Goal: Task Accomplishment & Management: Use online tool/utility

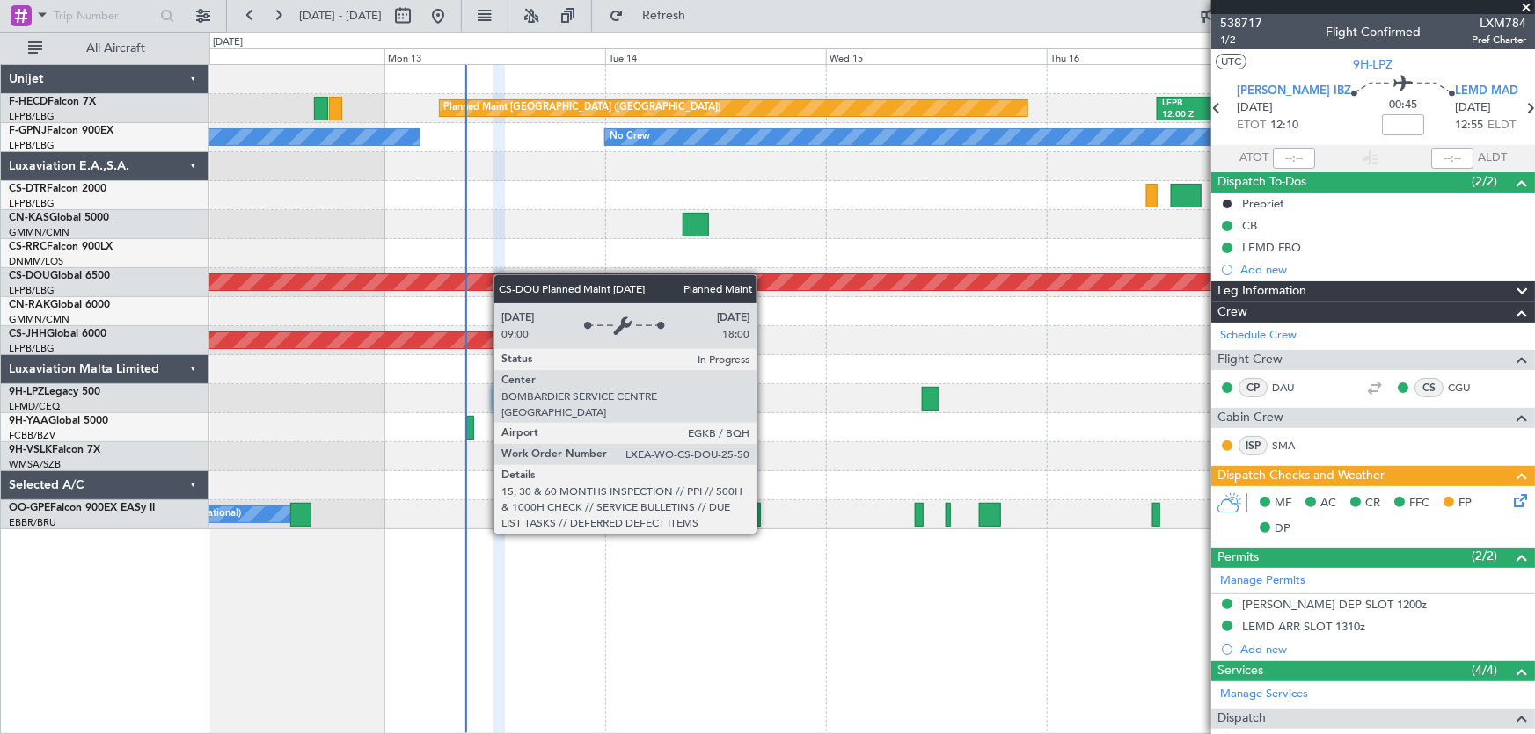
click at [464, 280] on div "Planned Maint [GEOGRAPHIC_DATA] ([GEOGRAPHIC_DATA]) LFPB 12:00 Z KLAX 00:15 Z K…" at bounding box center [872, 297] width 1326 height 464
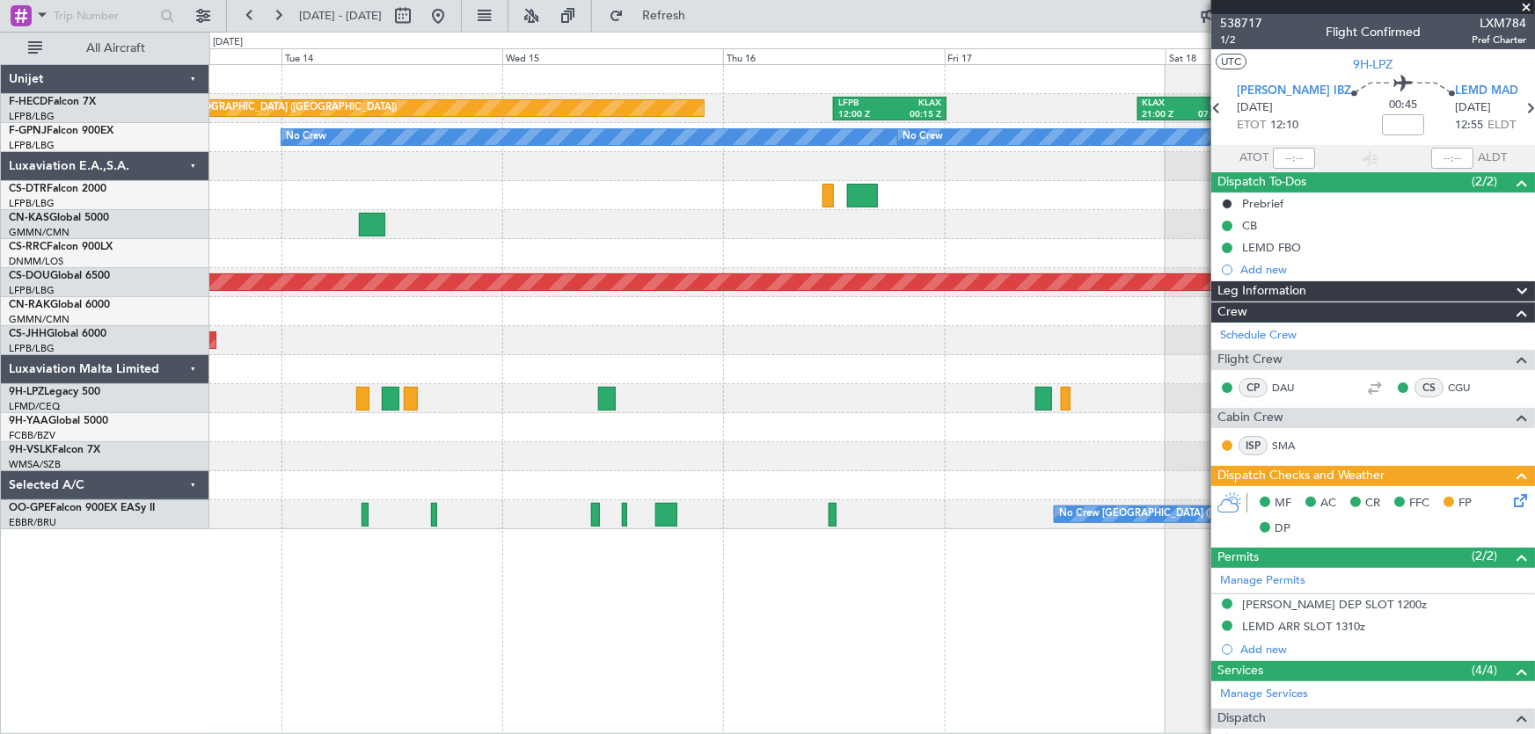
click at [479, 260] on div "Planned Maint [GEOGRAPHIC_DATA] ([GEOGRAPHIC_DATA]) LFPB 12:00 Z KLAX 00:15 Z K…" at bounding box center [872, 297] width 1326 height 464
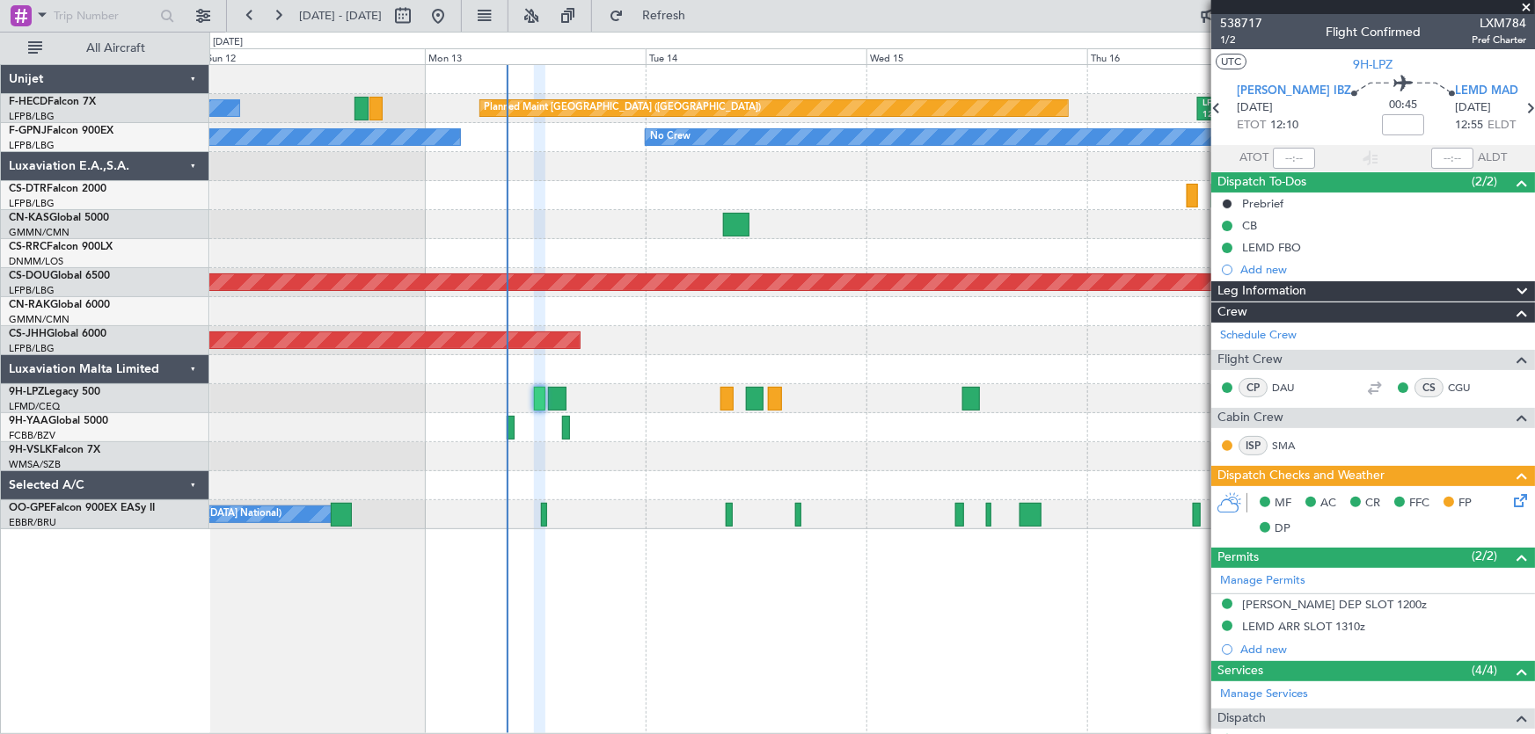
click at [794, 150] on div "Planned Maint [GEOGRAPHIC_DATA] ([GEOGRAPHIC_DATA]) LFPB 12:00 Z KLAX 00:15 Z K…" at bounding box center [872, 297] width 1326 height 464
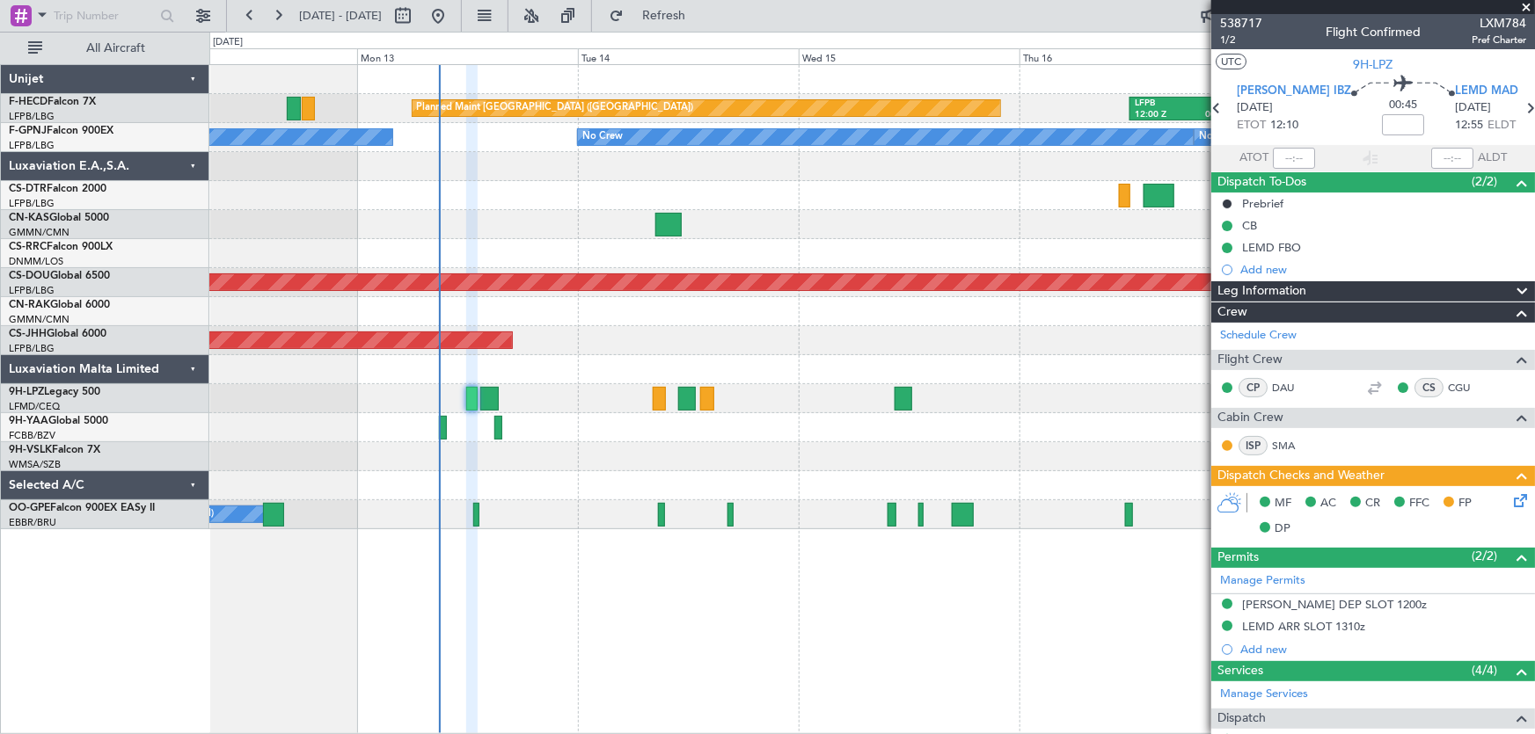
click at [807, 238] on div "Planned Maint [GEOGRAPHIC_DATA] ([GEOGRAPHIC_DATA]) LFPB 12:00 Z KLAX 00:15 Z K…" at bounding box center [872, 297] width 1326 height 464
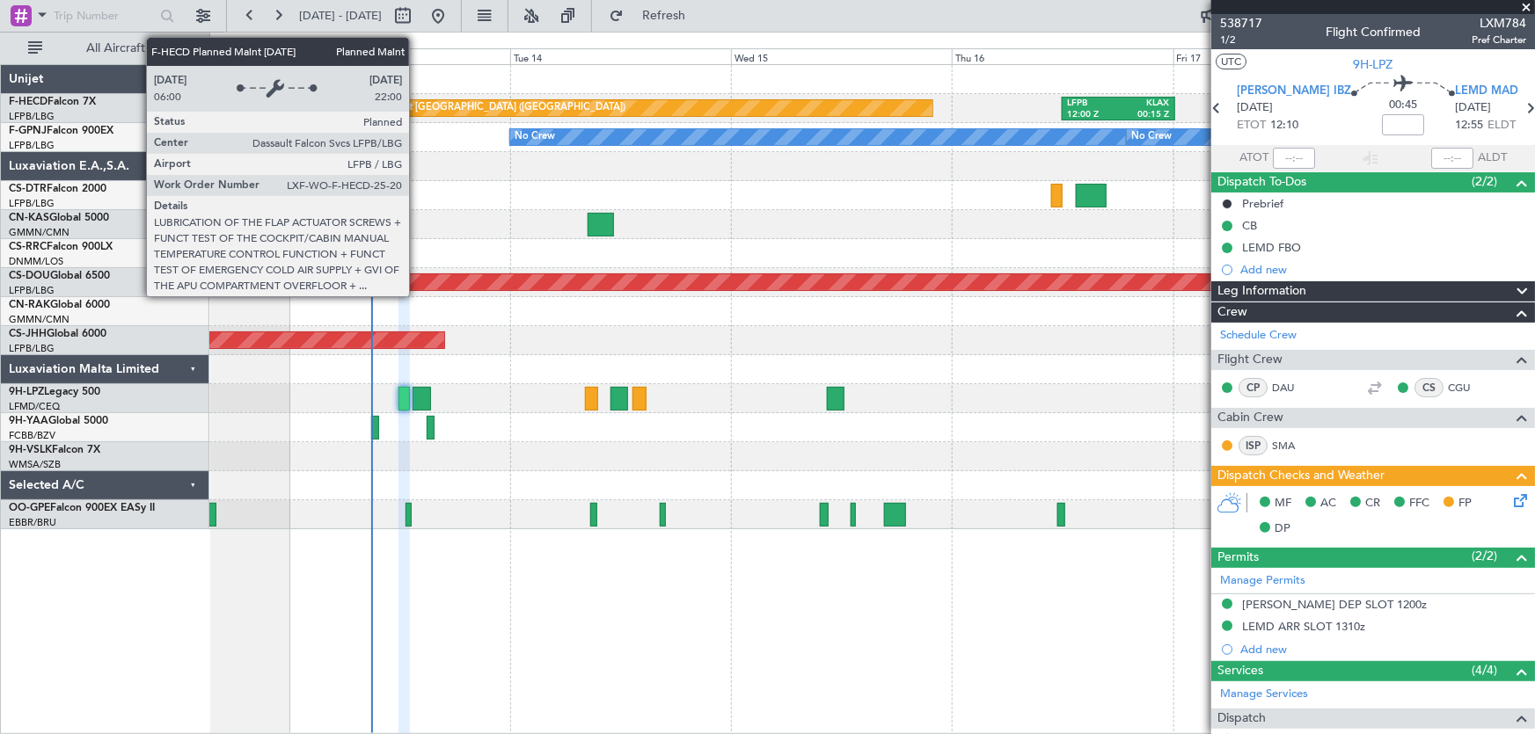
click at [417, 111] on div "Planned Maint [GEOGRAPHIC_DATA] ([GEOGRAPHIC_DATA])" at bounding box center [487, 108] width 277 height 26
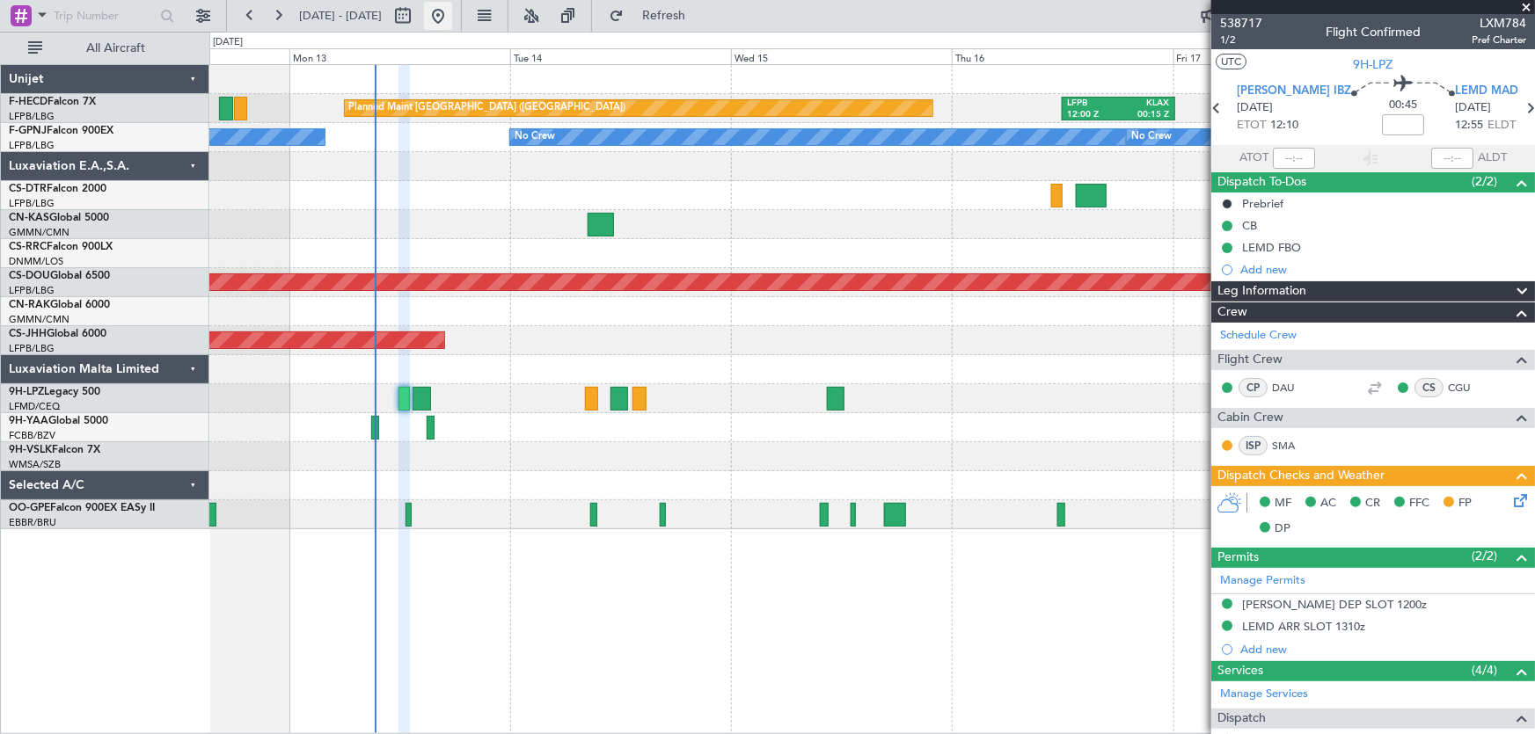
click at [452, 13] on button at bounding box center [438, 16] width 28 height 28
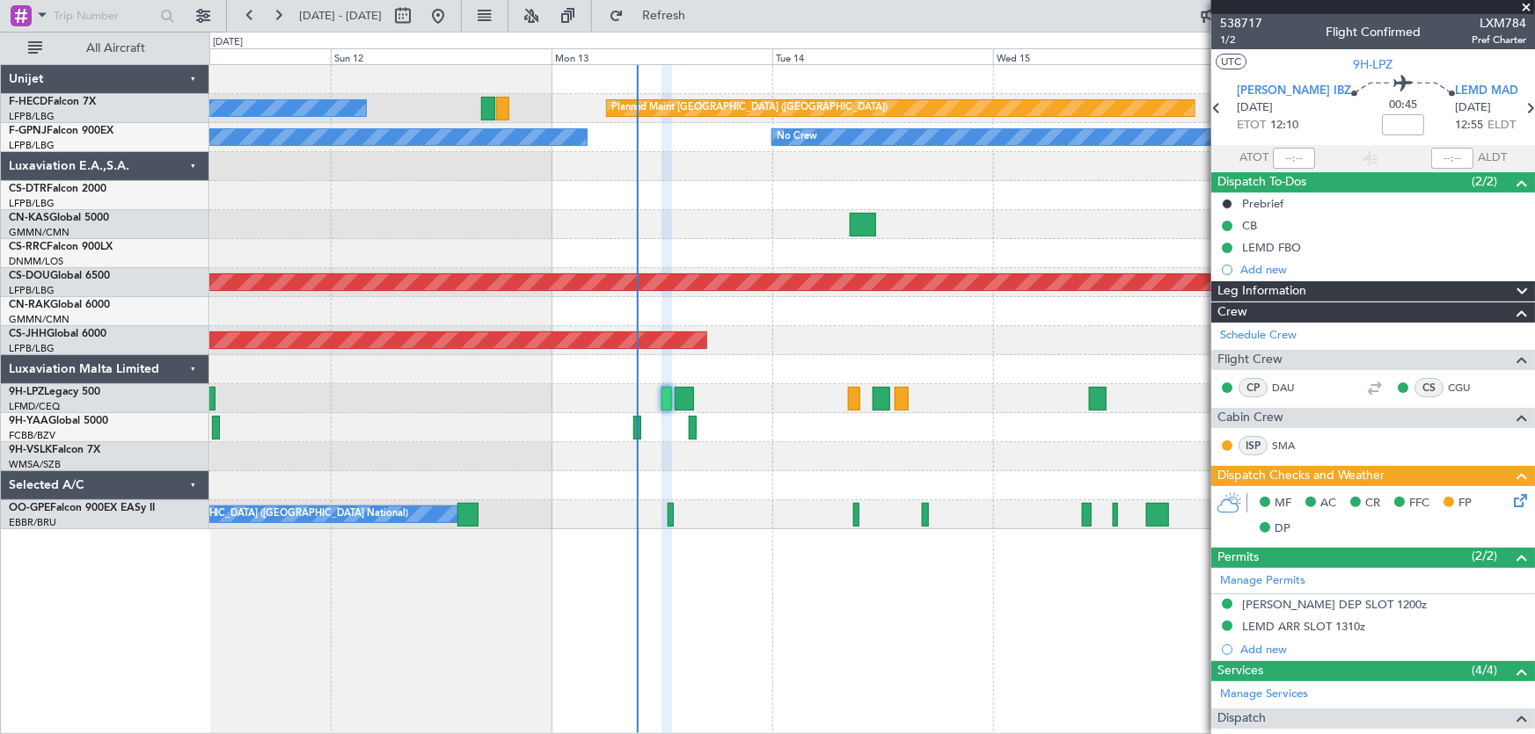
click at [720, 217] on div at bounding box center [872, 224] width 1326 height 29
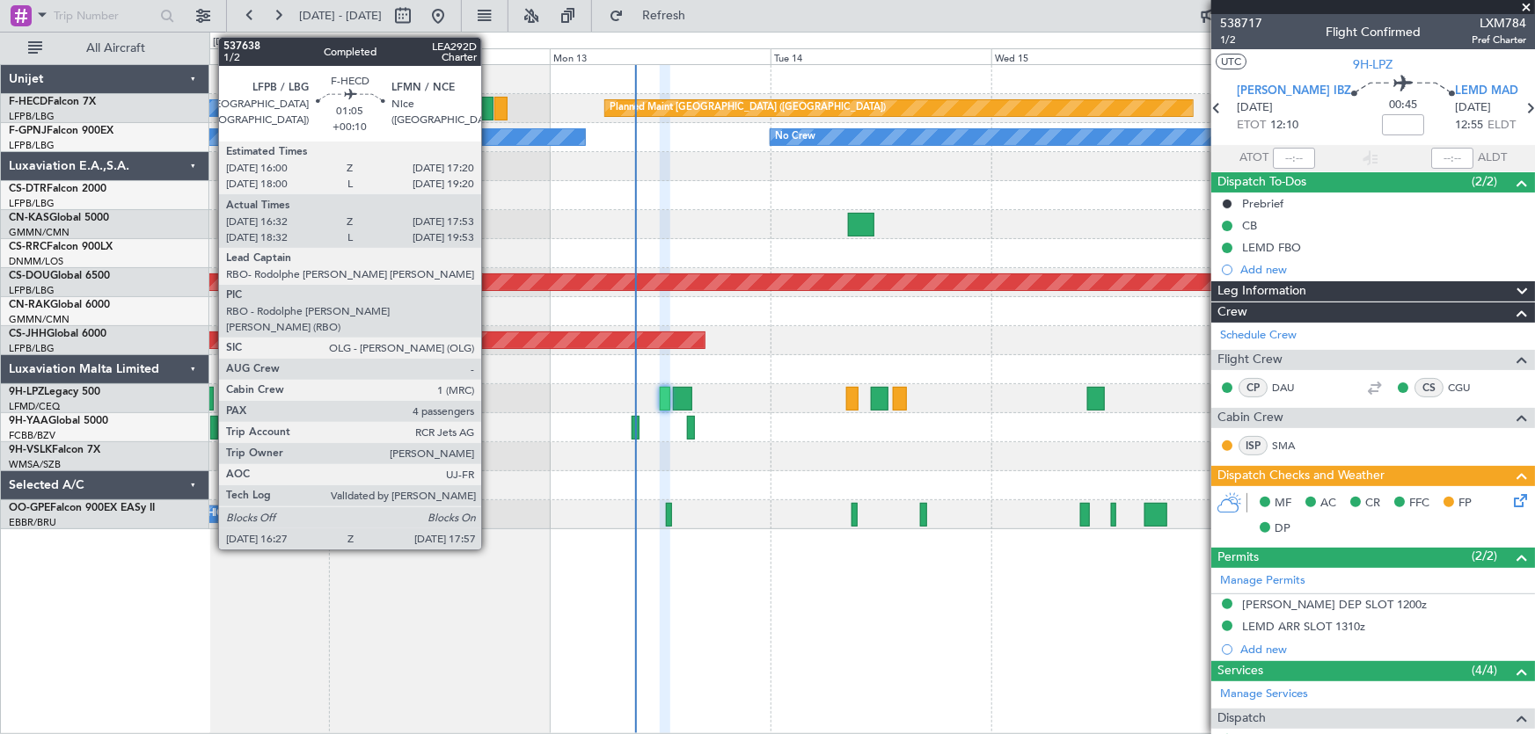
click at [489, 110] on div at bounding box center [486, 109] width 14 height 24
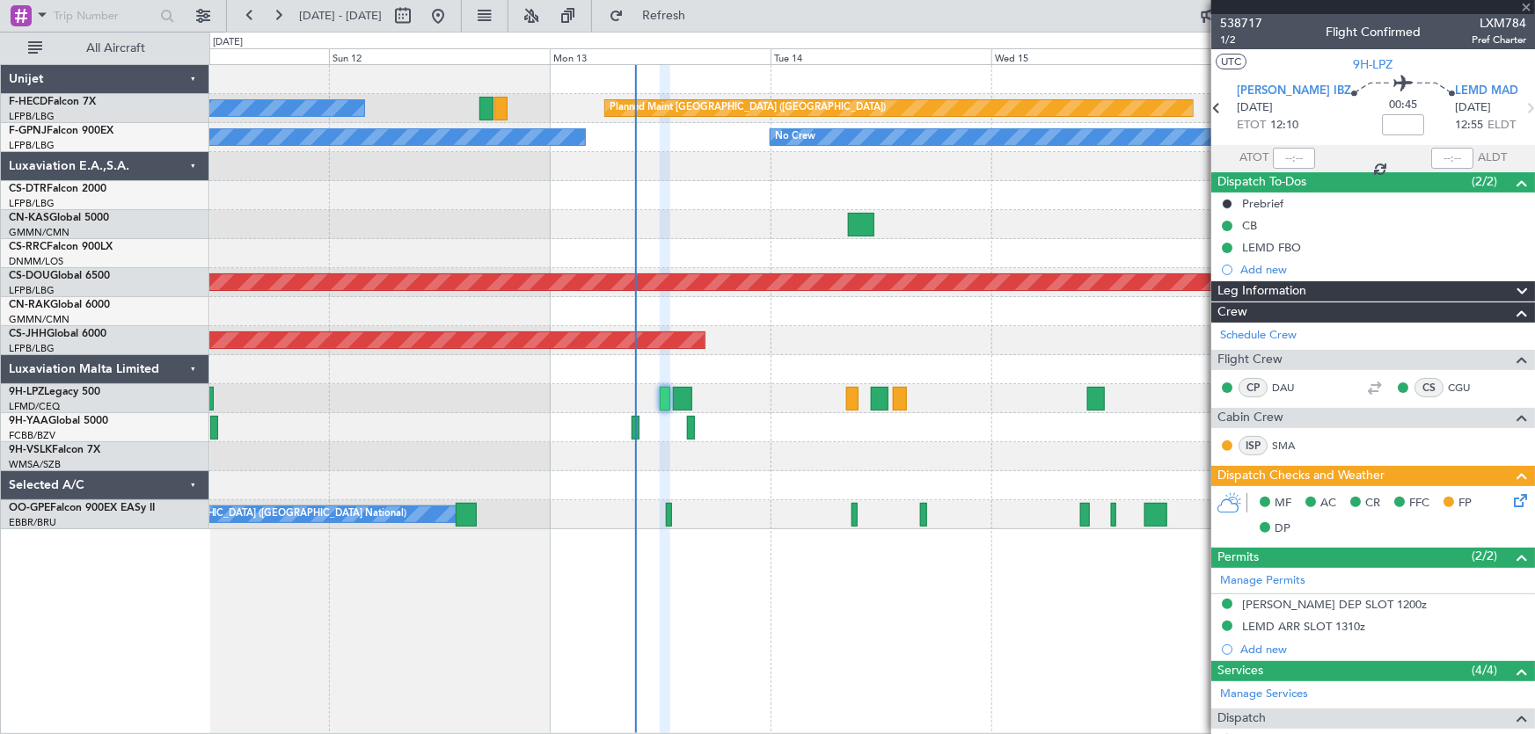
type input "+00:10"
type input "16:42"
type input "17:48"
type input "4"
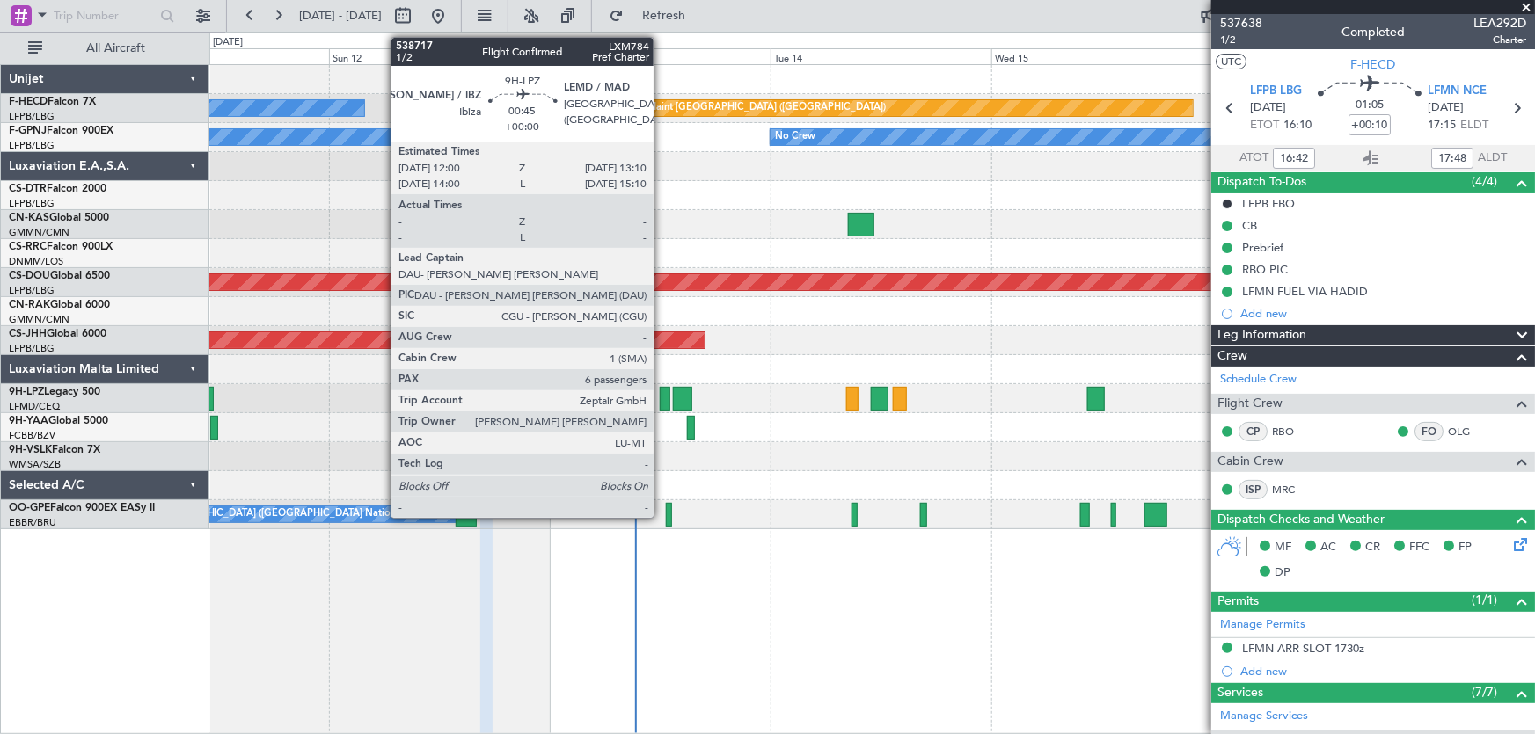
click at [661, 404] on div at bounding box center [665, 399] width 11 height 24
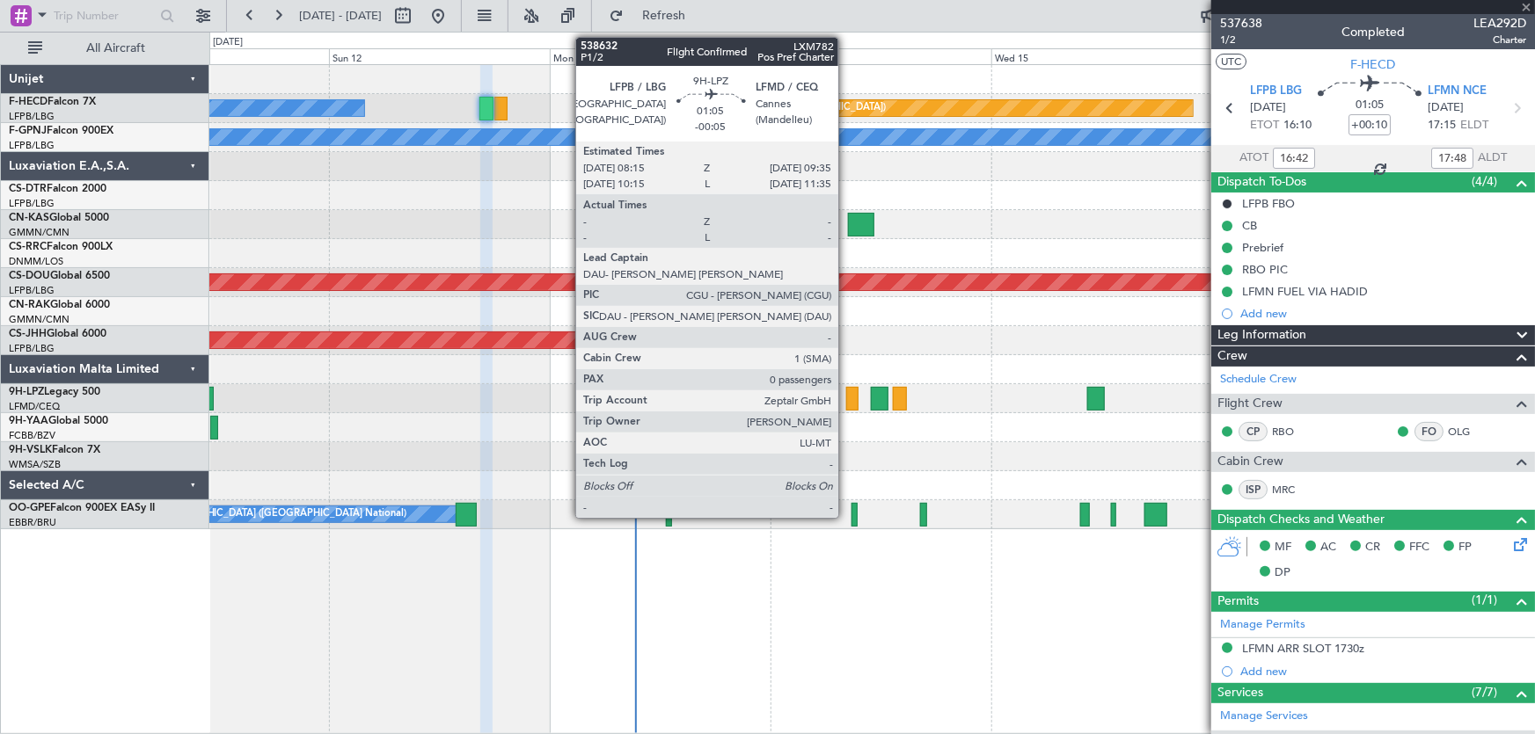
type input "6"
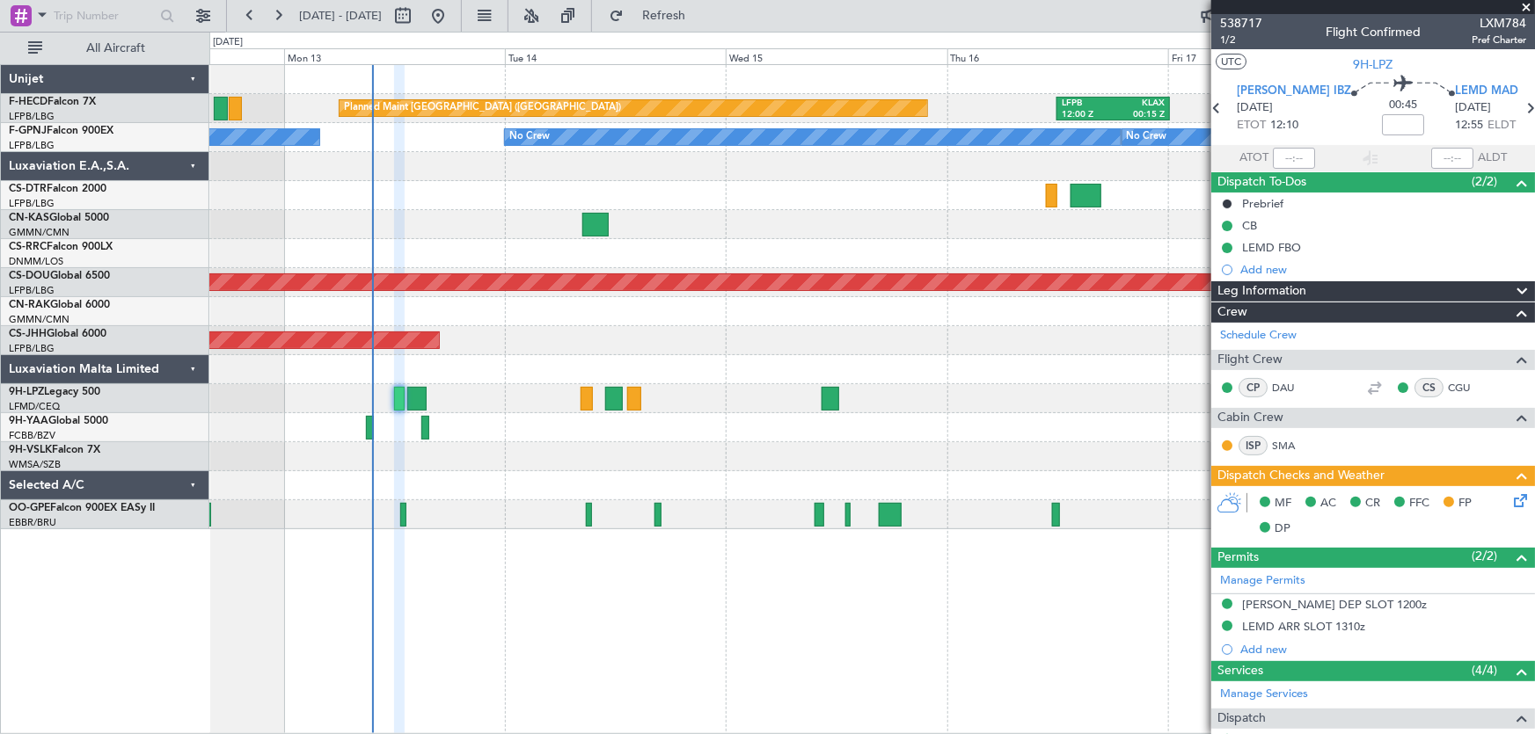
click at [574, 223] on div "Planned Maint [GEOGRAPHIC_DATA] ([GEOGRAPHIC_DATA]) LFPB 12:00 Z KLAX 00:15 Z K…" at bounding box center [872, 297] width 1326 height 464
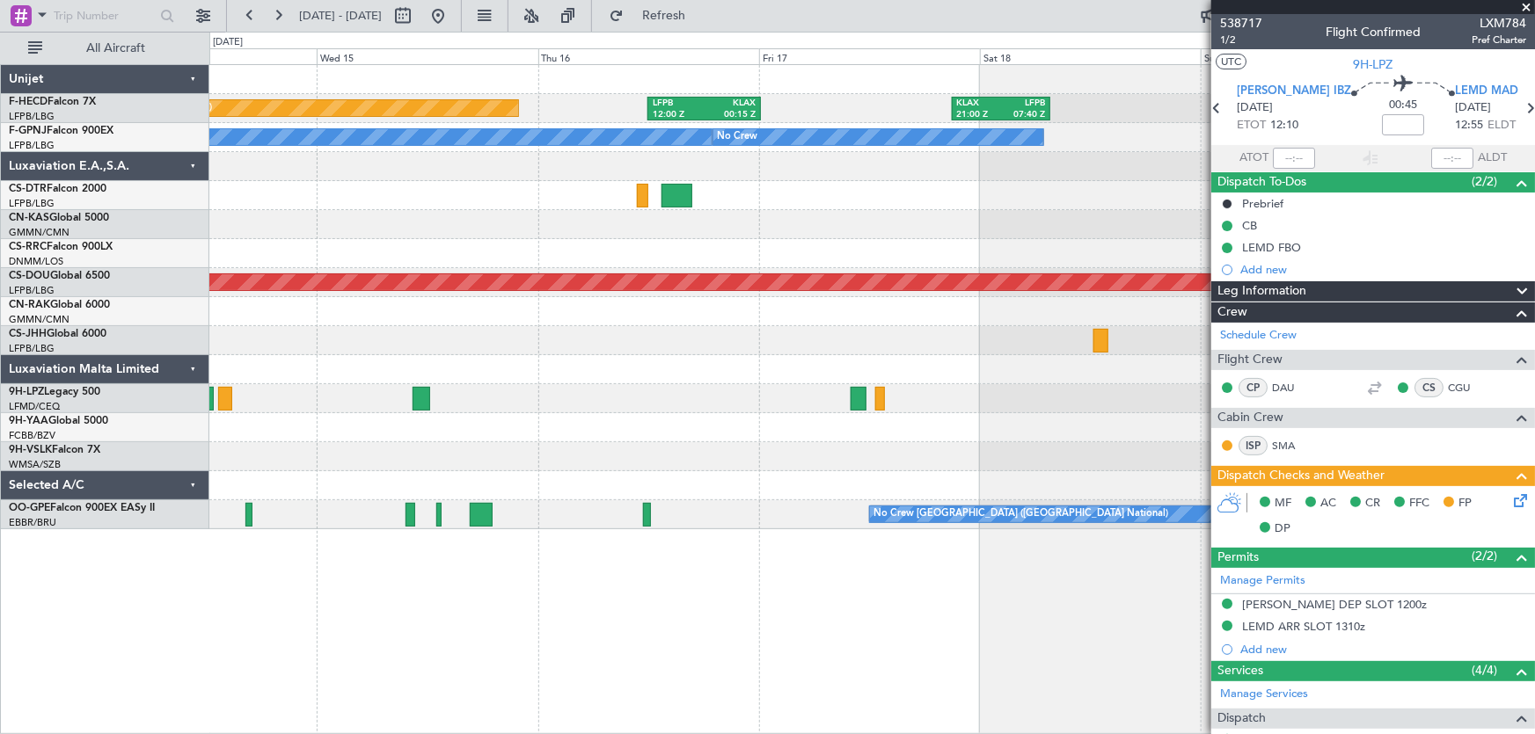
click at [573, 220] on div at bounding box center [872, 224] width 1326 height 29
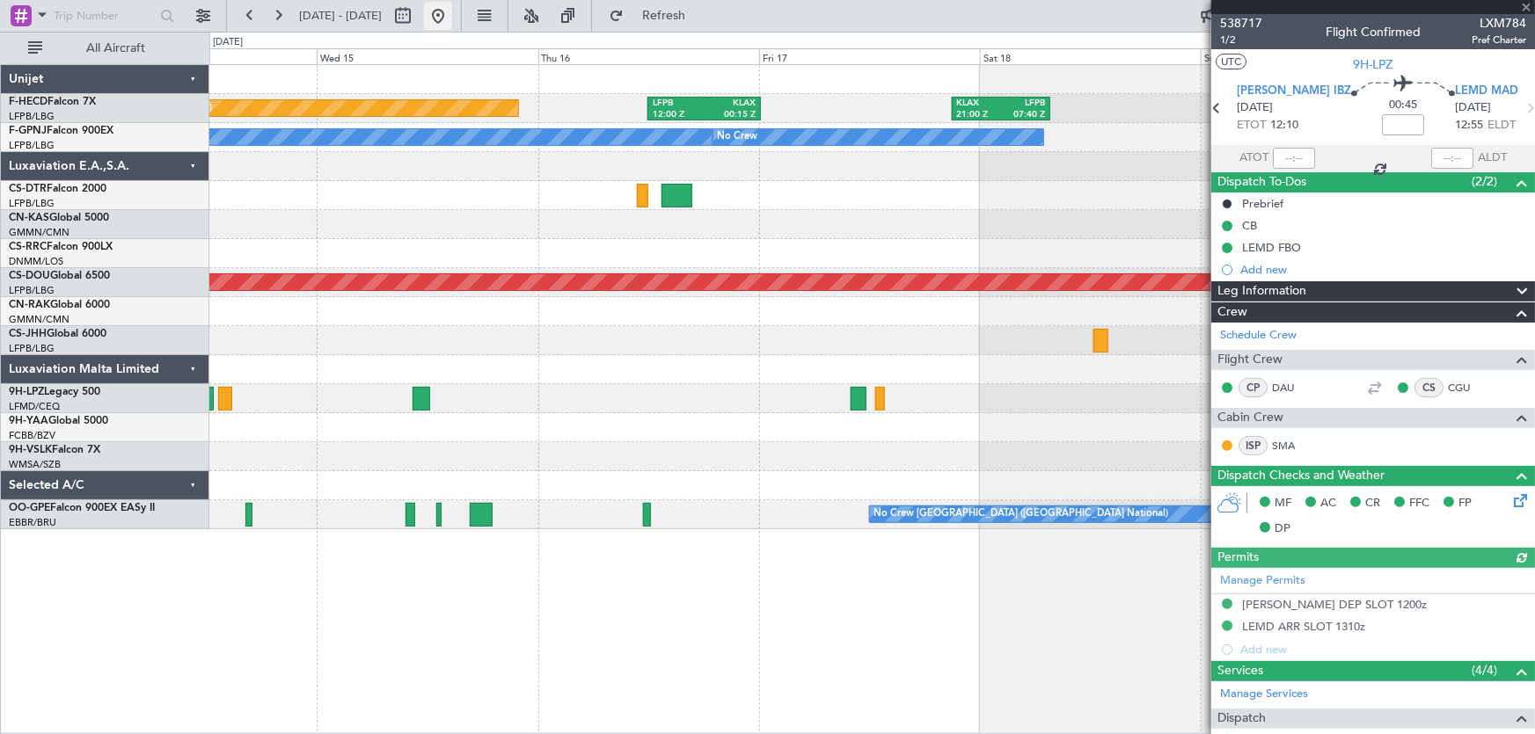
click at [452, 15] on button at bounding box center [438, 16] width 28 height 28
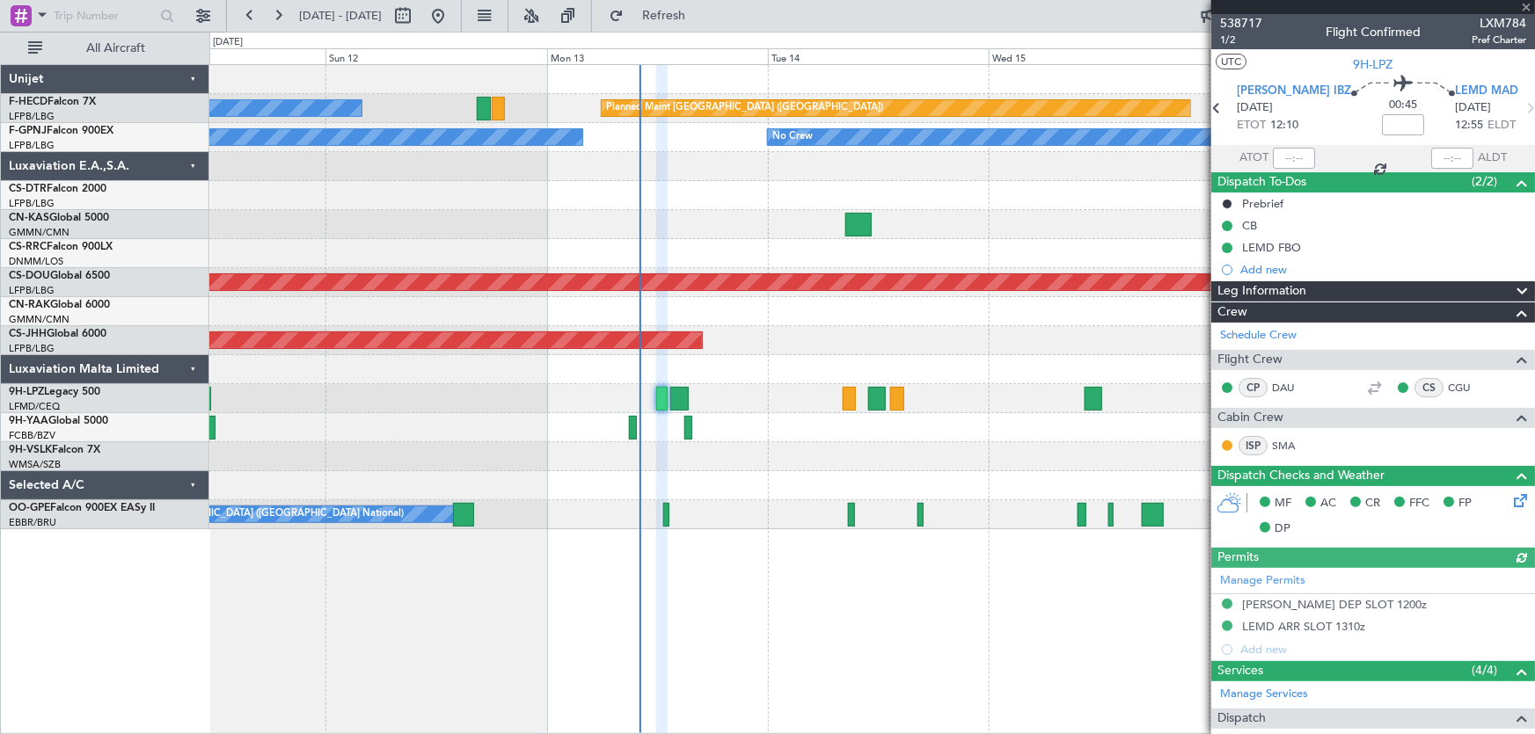
click at [550, 293] on div "Planned Maint [GEOGRAPHIC_DATA] ([GEOGRAPHIC_DATA]) No Crew LFPB 12:00 Z KLAX 0…" at bounding box center [872, 297] width 1326 height 464
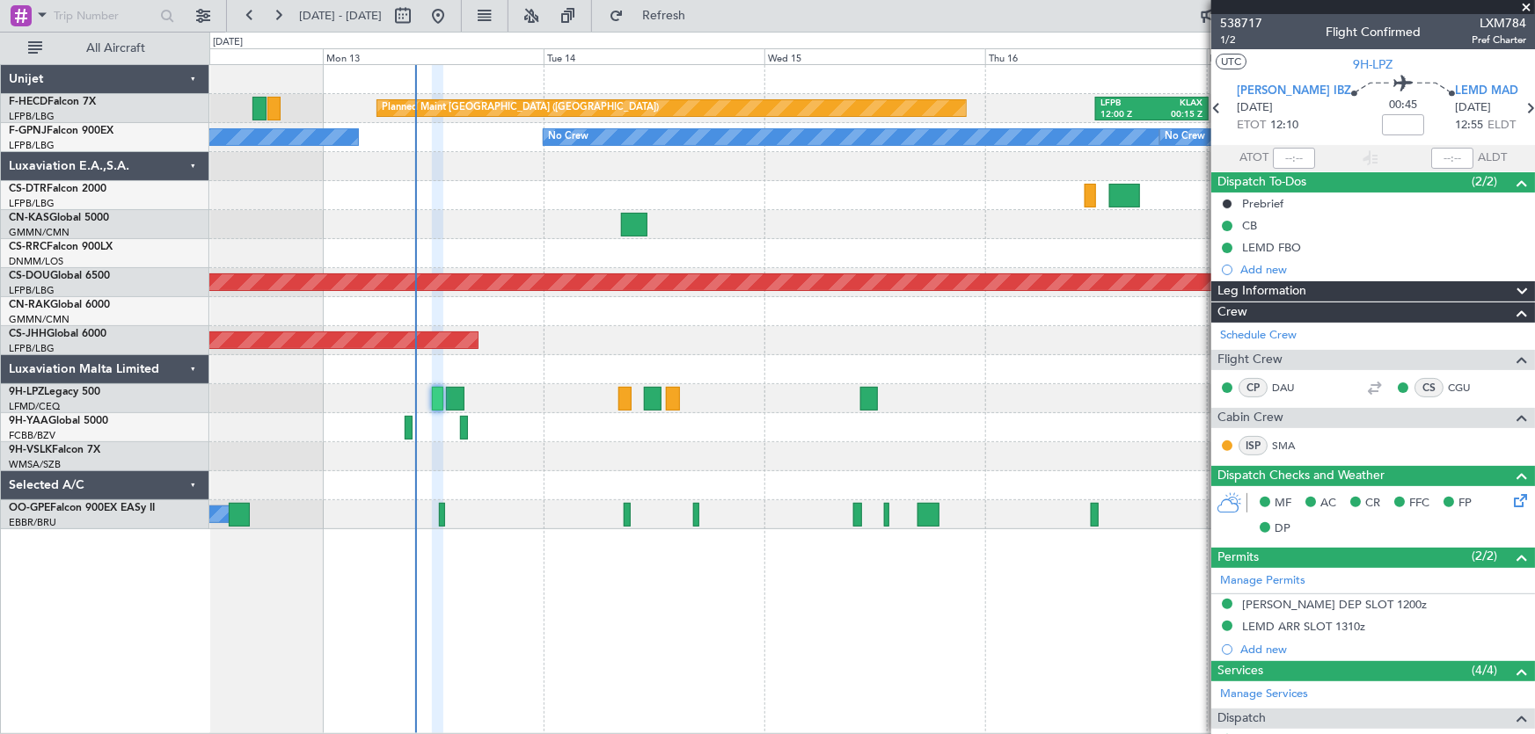
click at [577, 317] on div "Planned Maint [GEOGRAPHIC_DATA] ([GEOGRAPHIC_DATA]) LFPB 12:00 Z KLAX 00:15 Z K…" at bounding box center [872, 297] width 1326 height 464
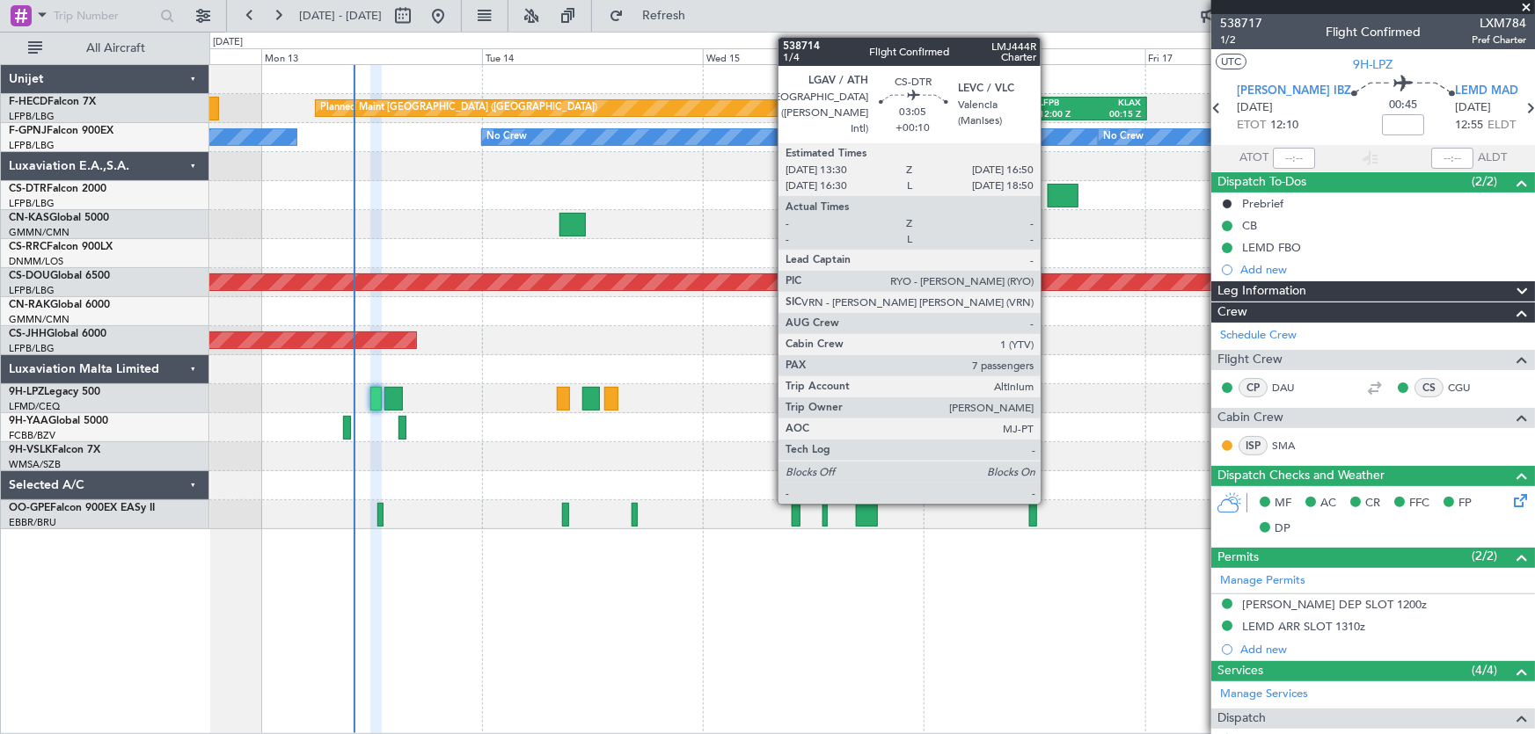
click at [1049, 186] on div at bounding box center [1063, 196] width 31 height 24
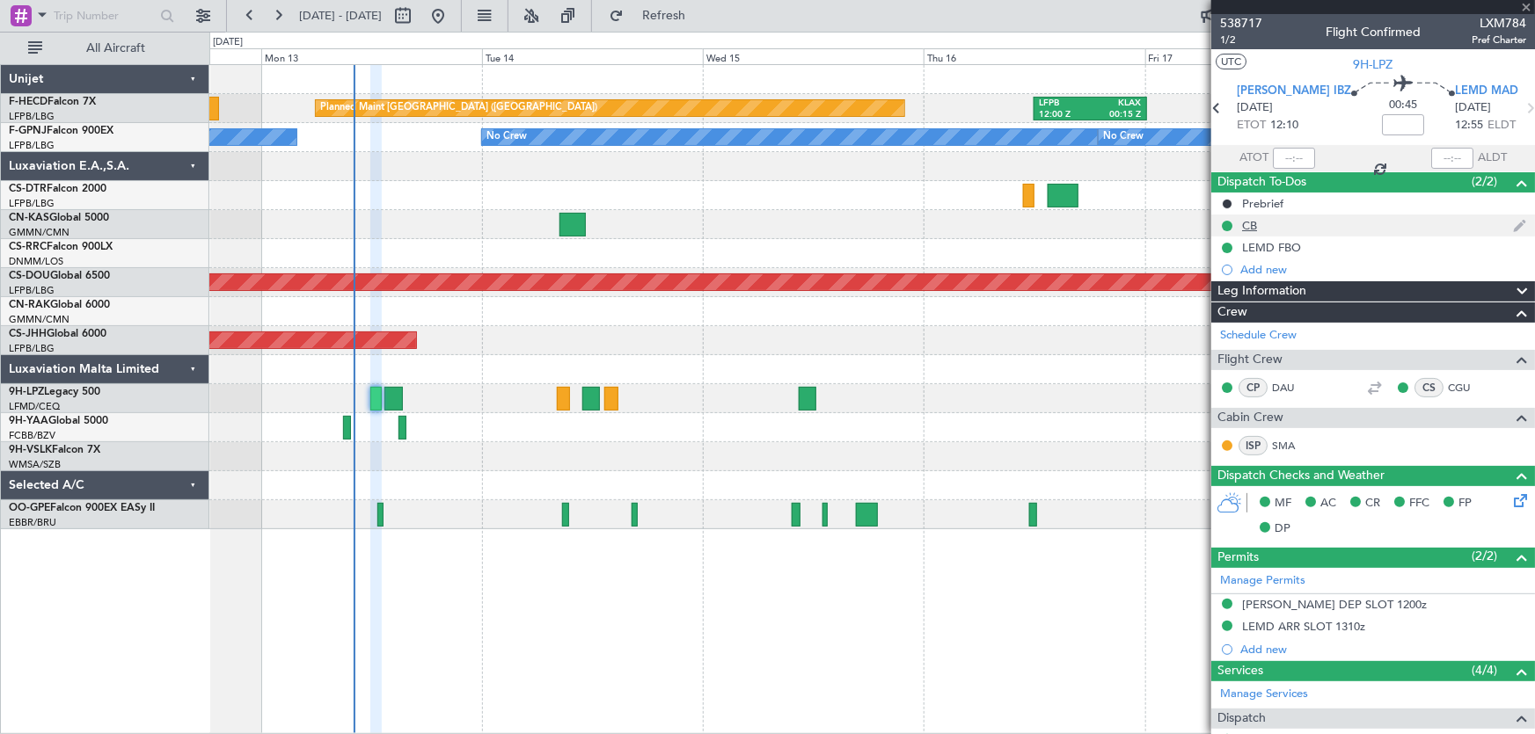
type input "+00:10"
type input "7"
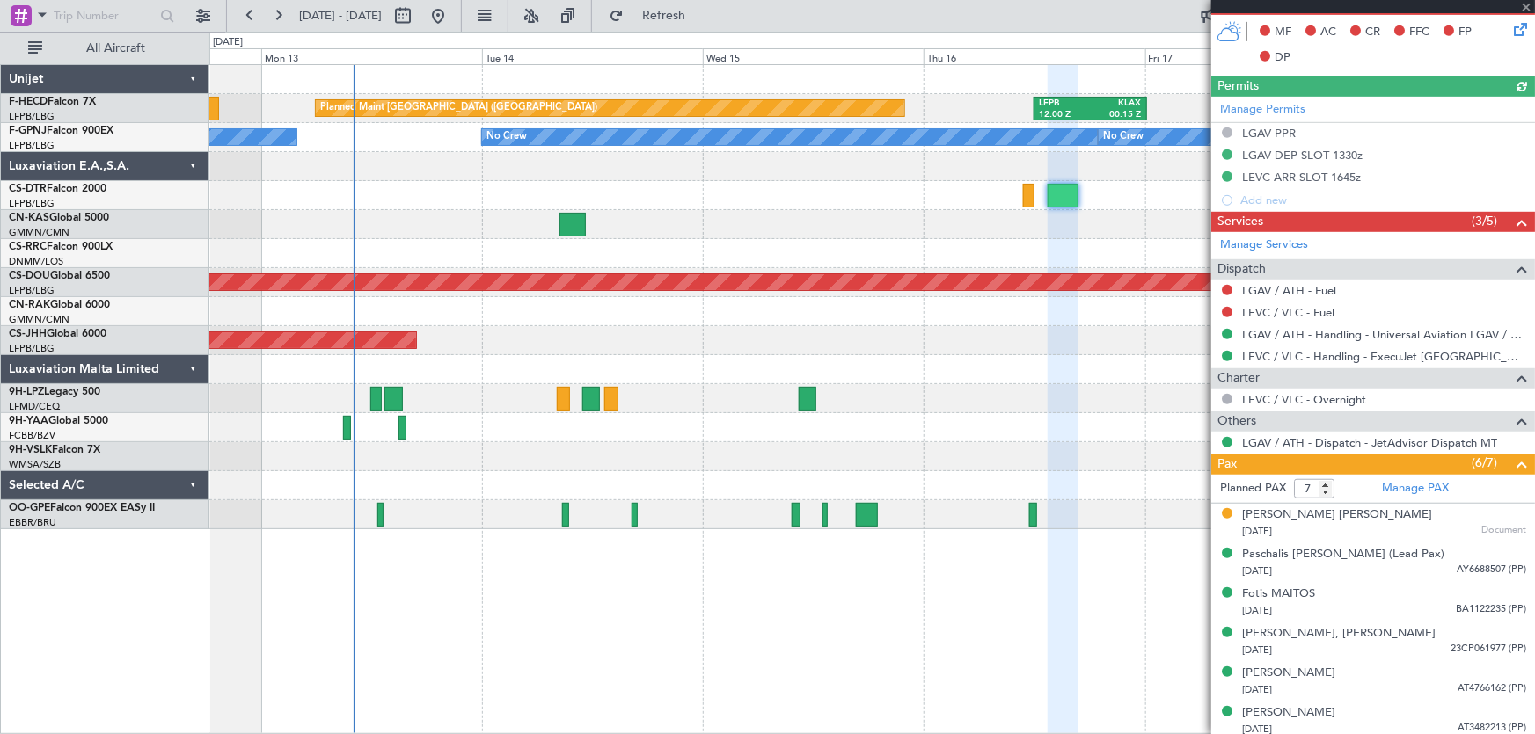
scroll to position [493, 0]
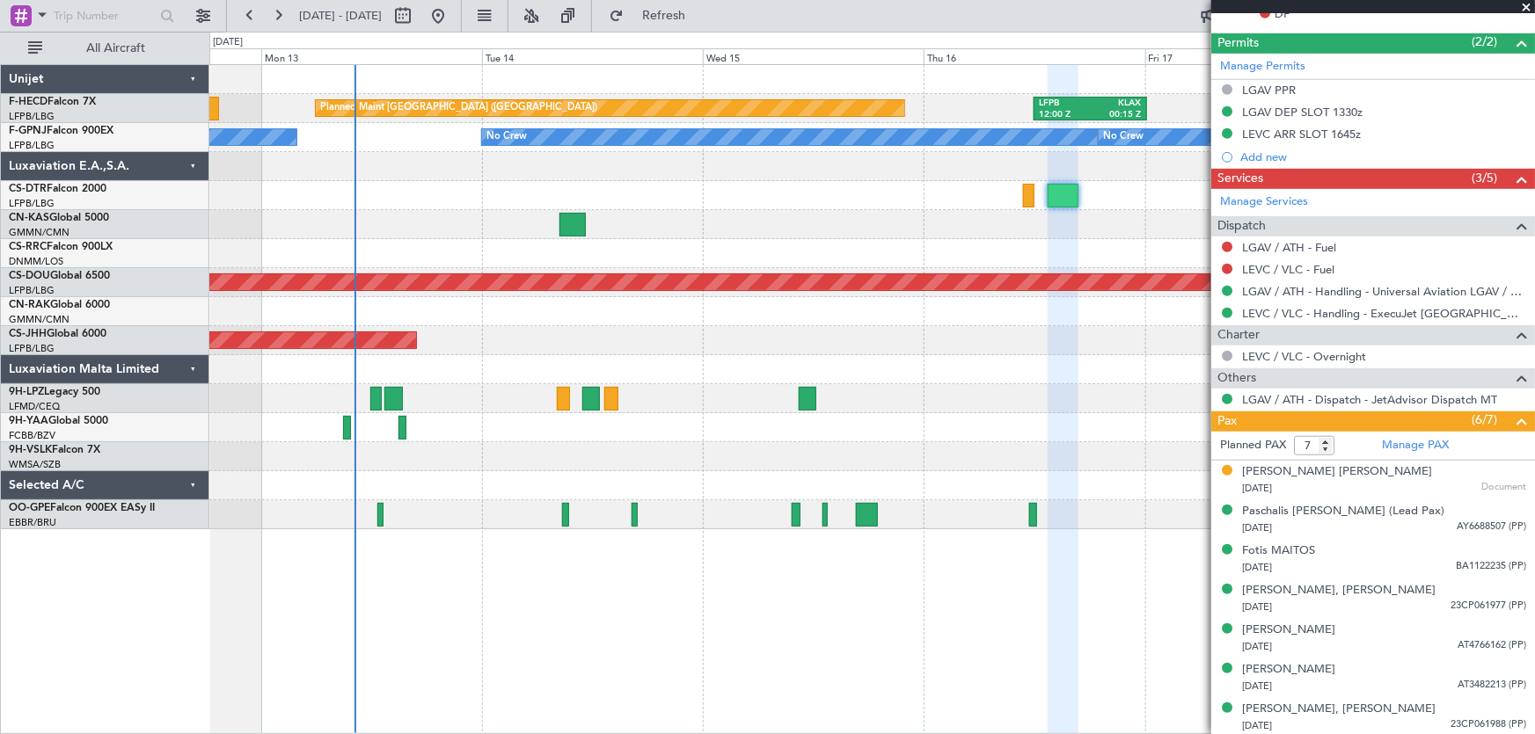
click at [592, 232] on div "Planned Maint [GEOGRAPHIC_DATA] ([GEOGRAPHIC_DATA]) LFPB 12:00 Z KLAX 00:15 Z K…" at bounding box center [872, 297] width 1326 height 464
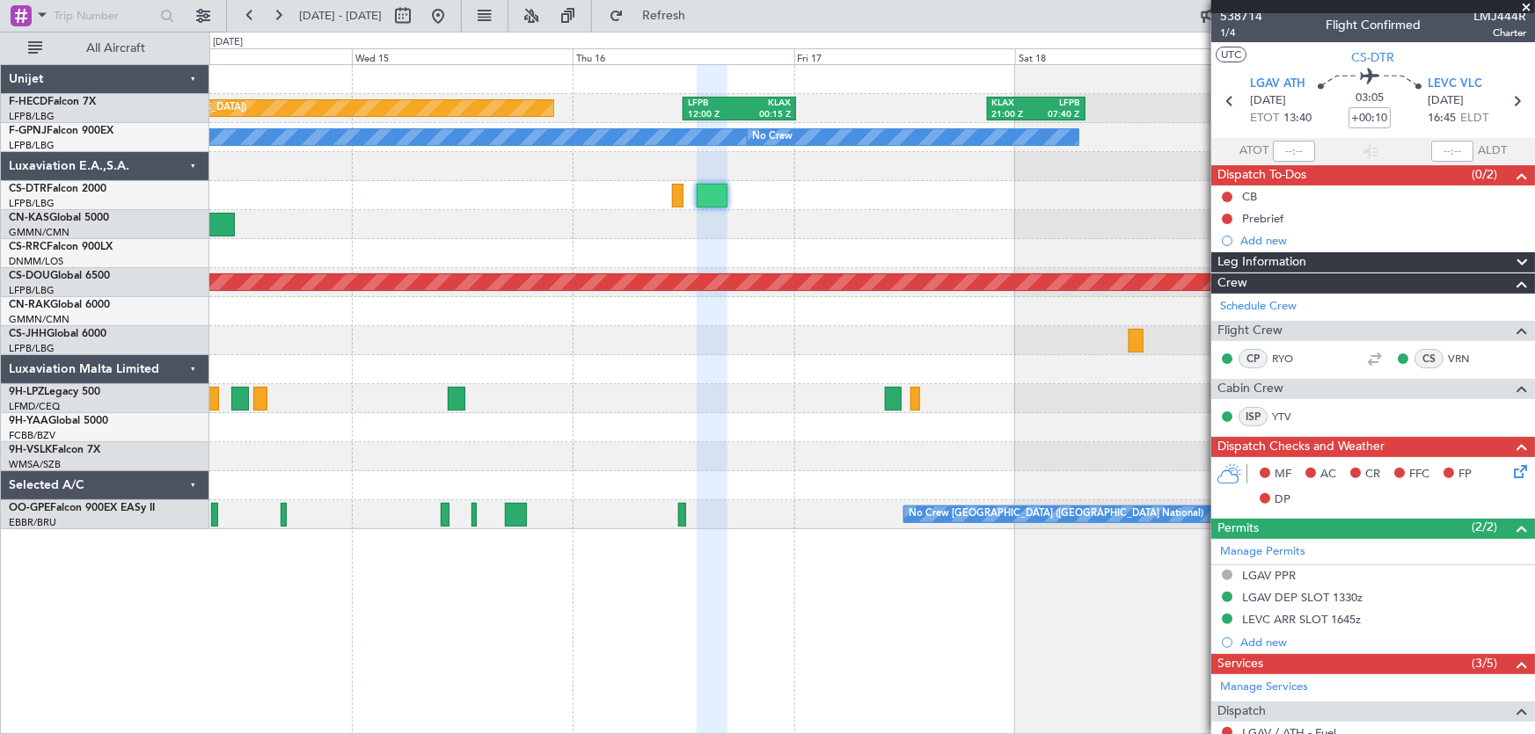
scroll to position [0, 0]
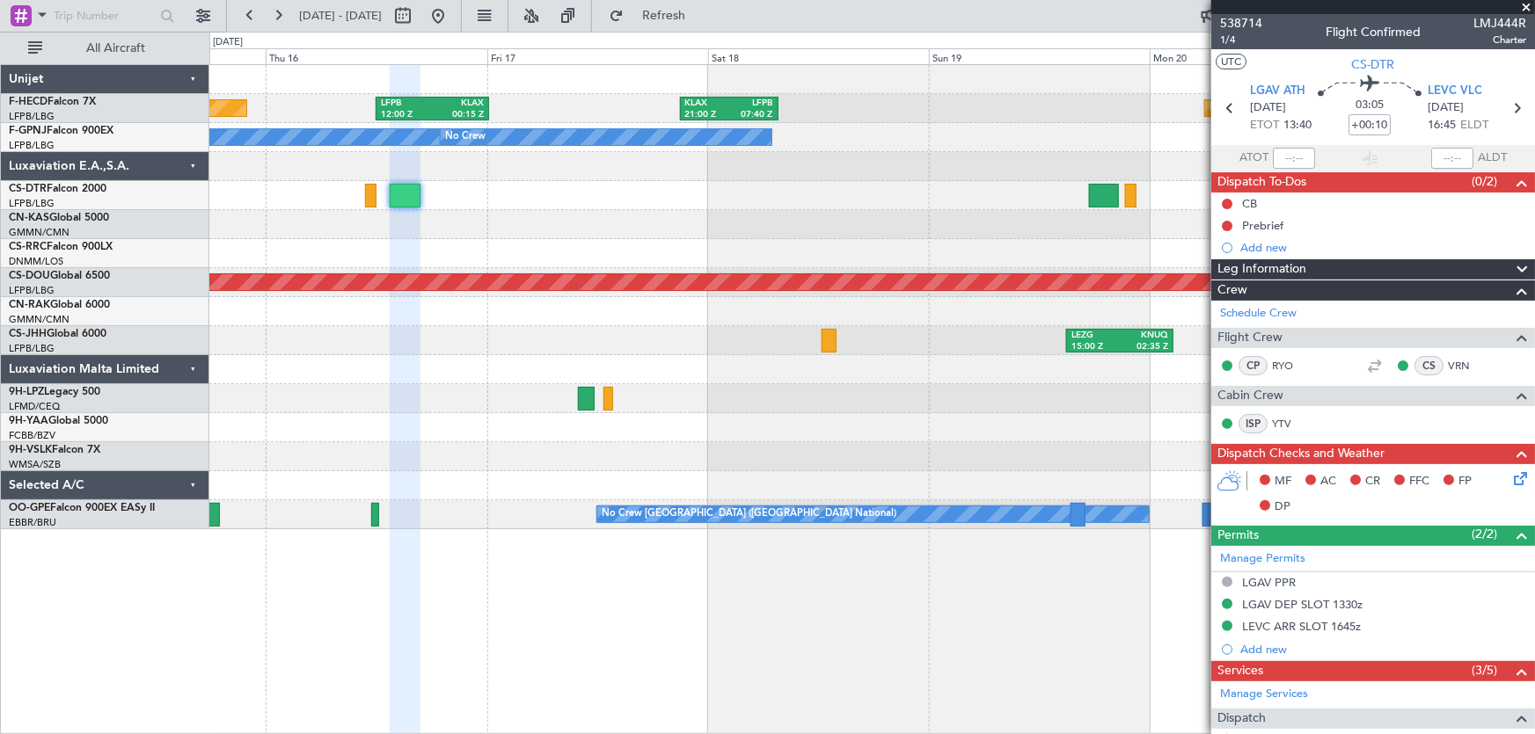
click at [391, 230] on div at bounding box center [872, 224] width 1326 height 29
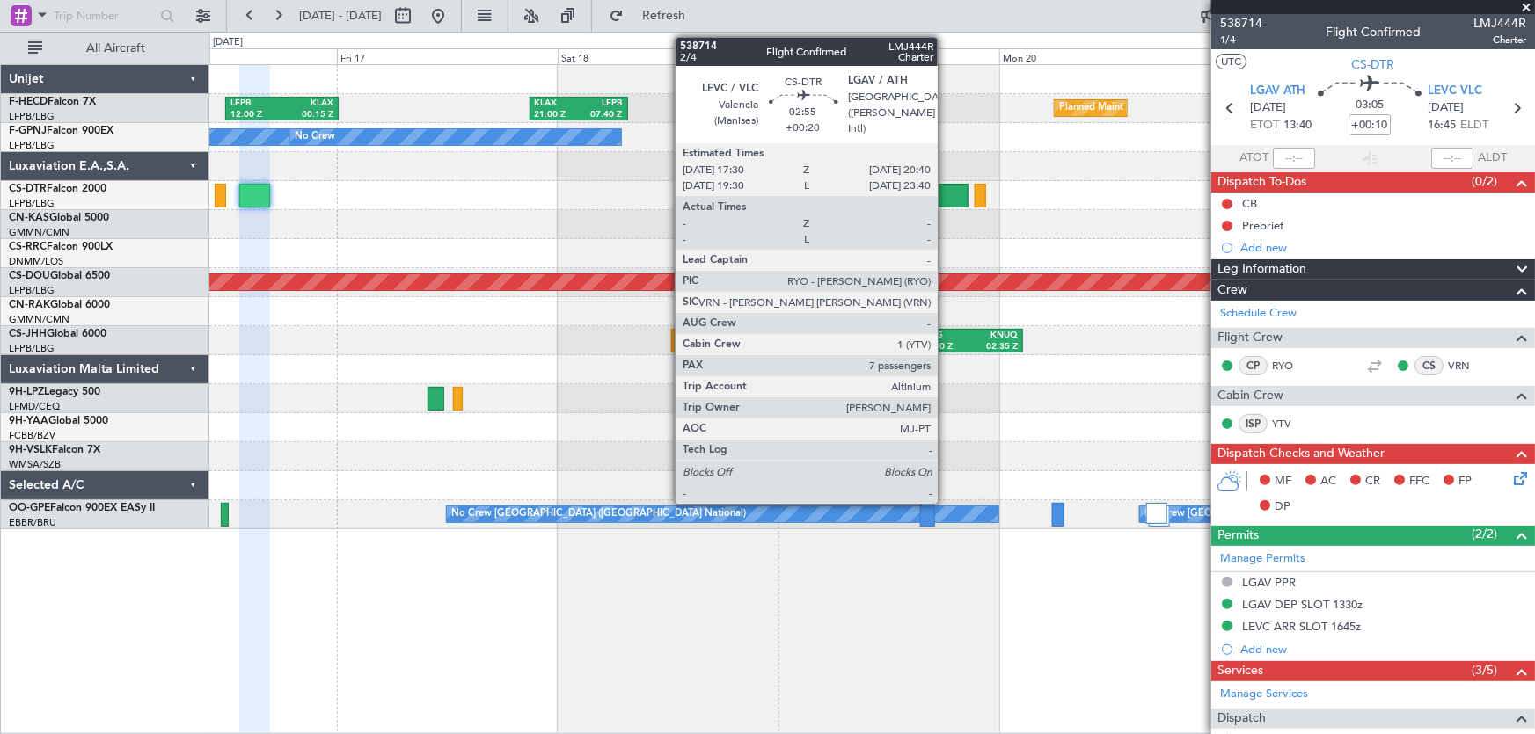
click at [946, 200] on div at bounding box center [954, 196] width 30 height 24
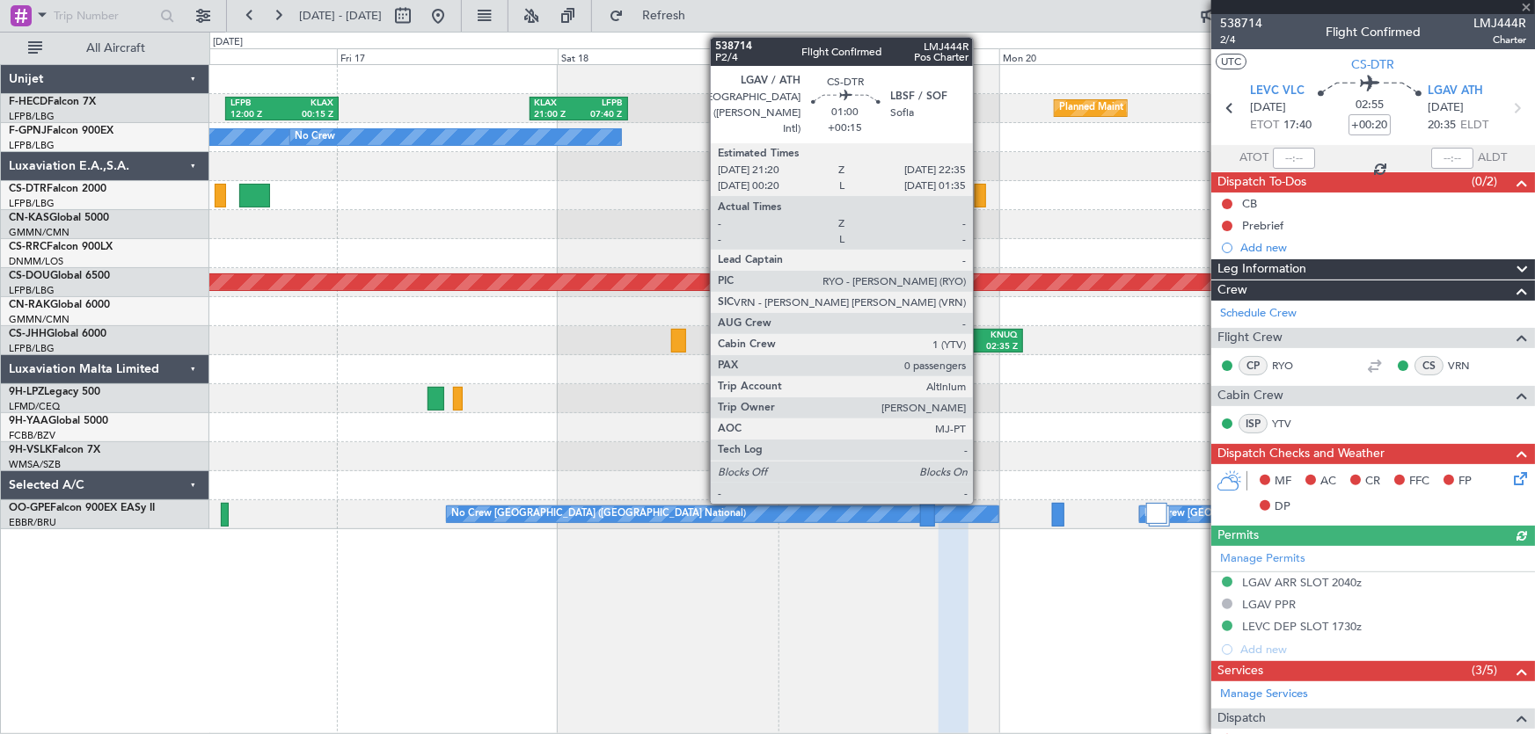
click at [981, 196] on div at bounding box center [981, 196] width 12 height 24
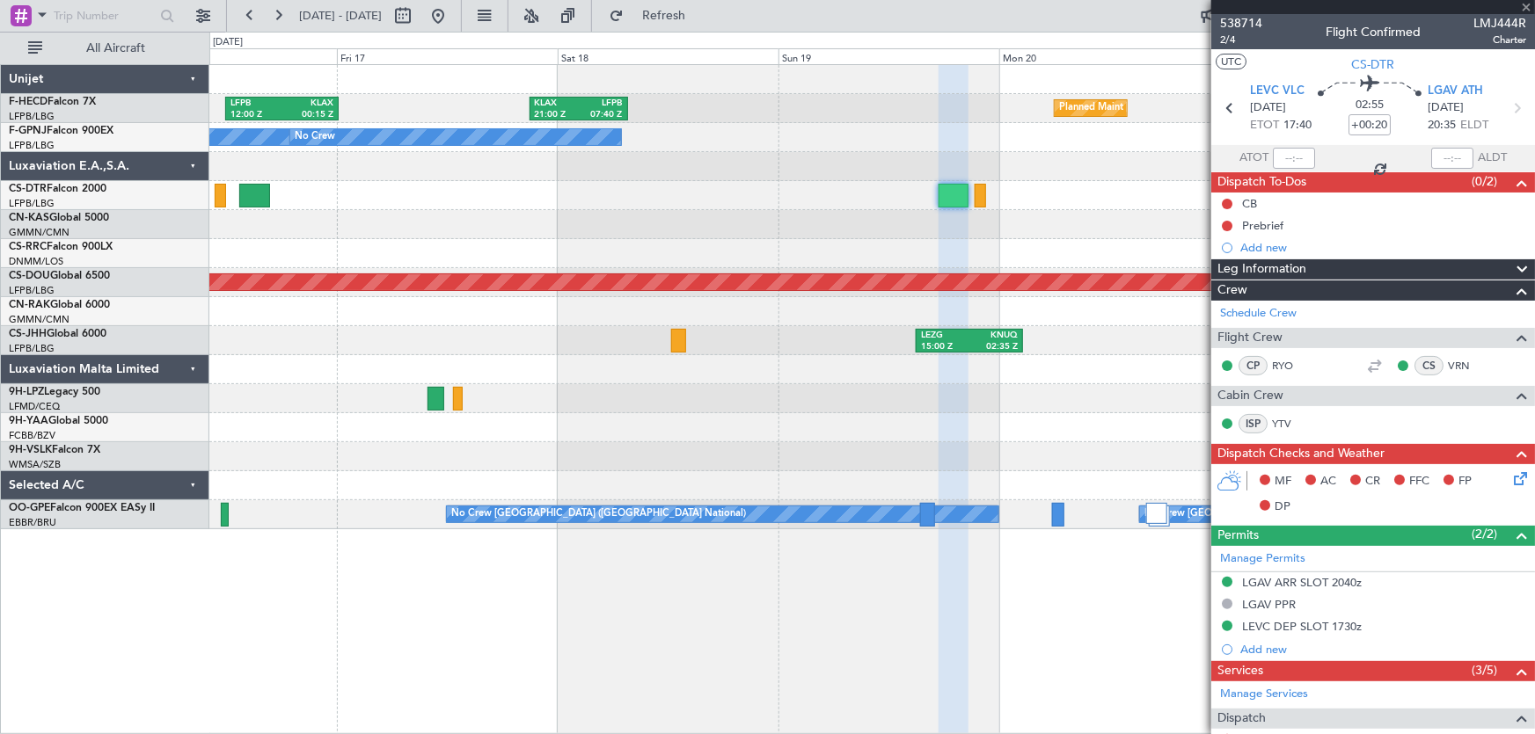
type input "+00:15"
type input "0"
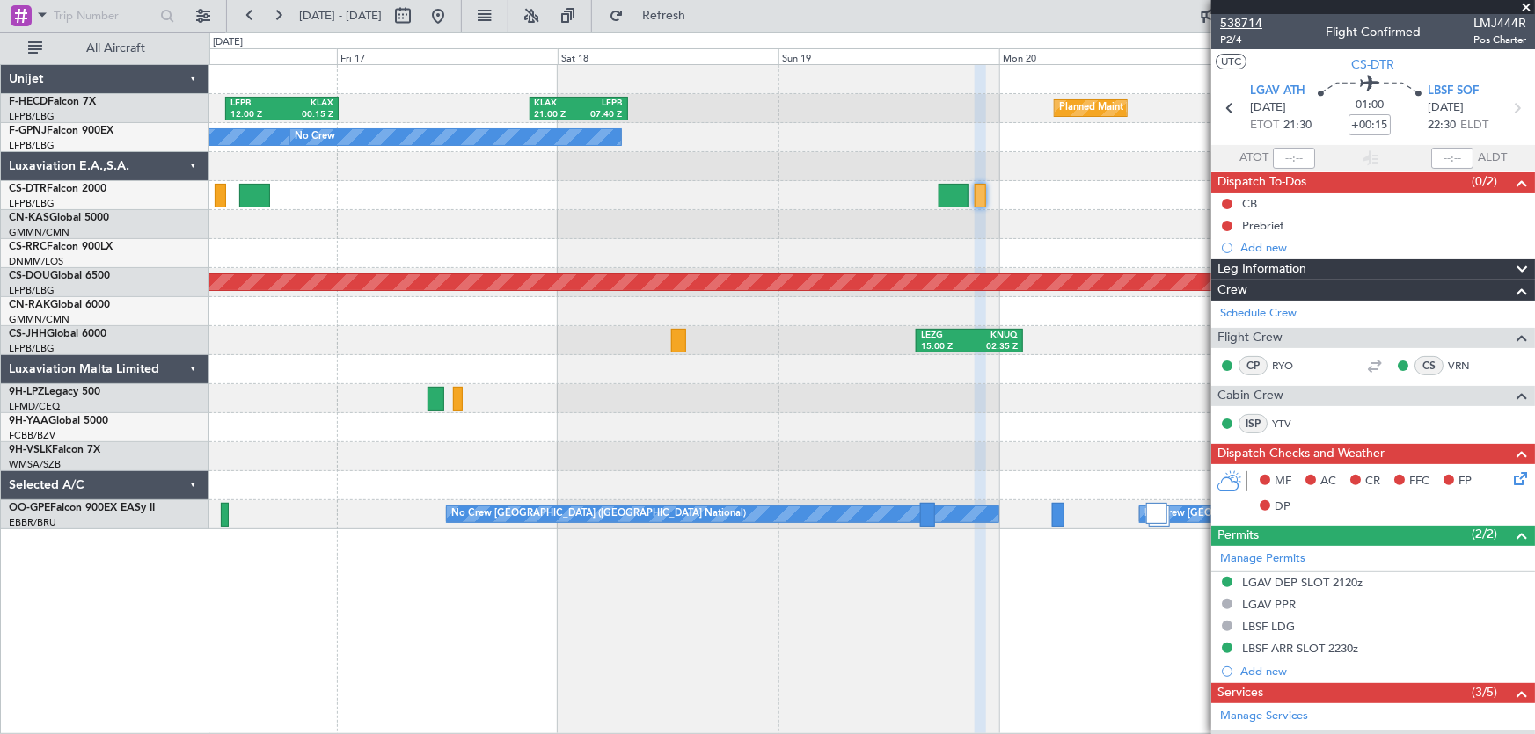
click at [1249, 21] on span "538714" at bounding box center [1241, 23] width 42 height 18
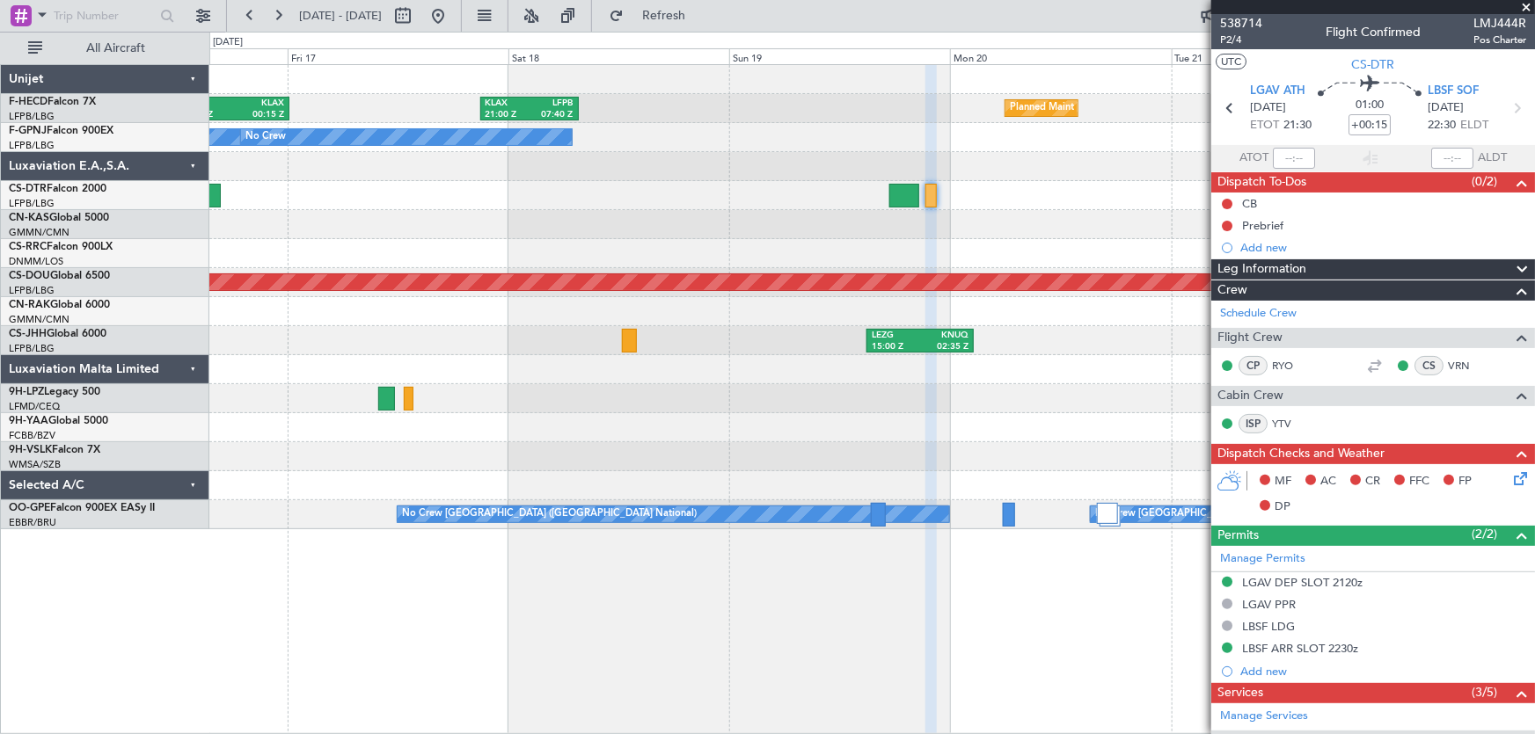
click at [1056, 415] on div at bounding box center [872, 427] width 1326 height 29
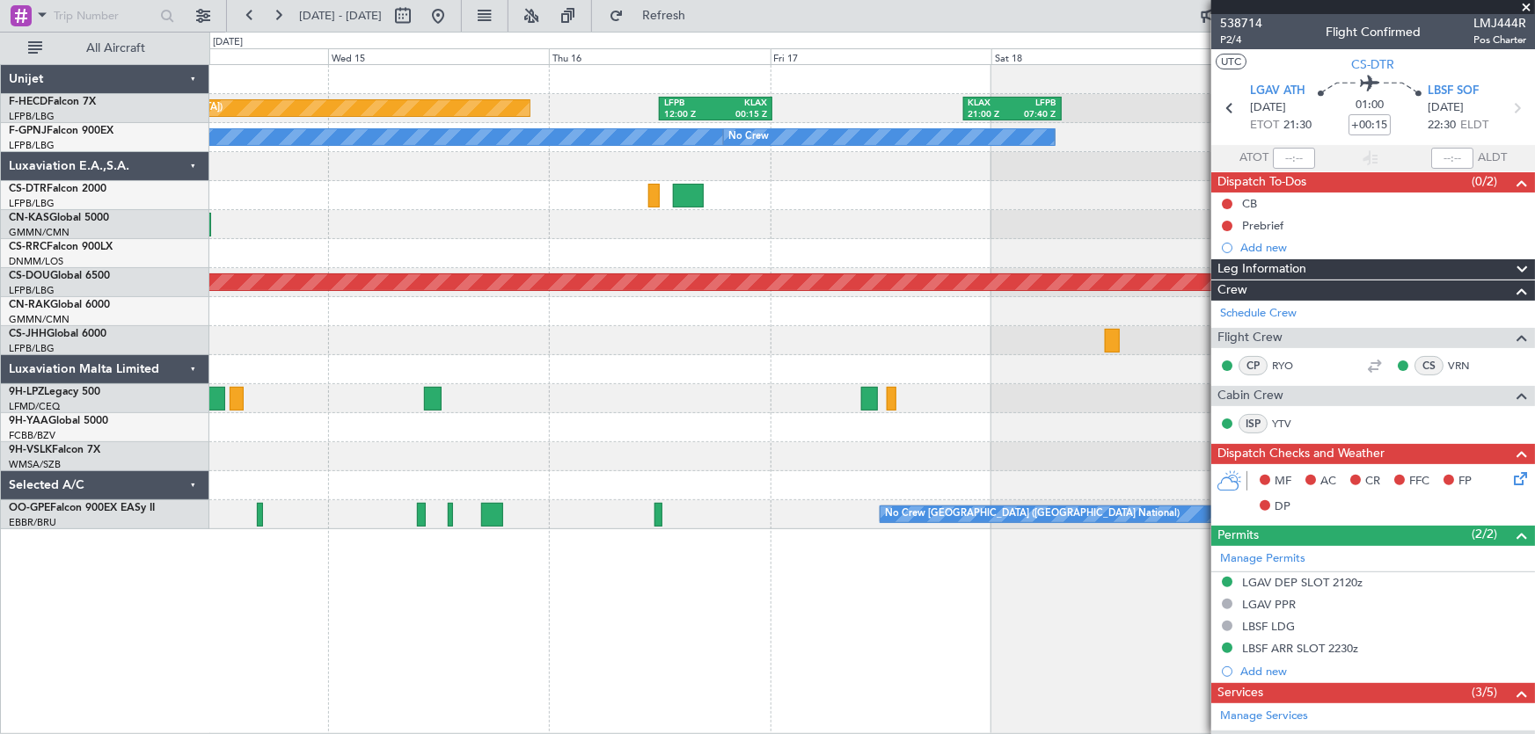
click at [946, 404] on div at bounding box center [872, 398] width 1326 height 29
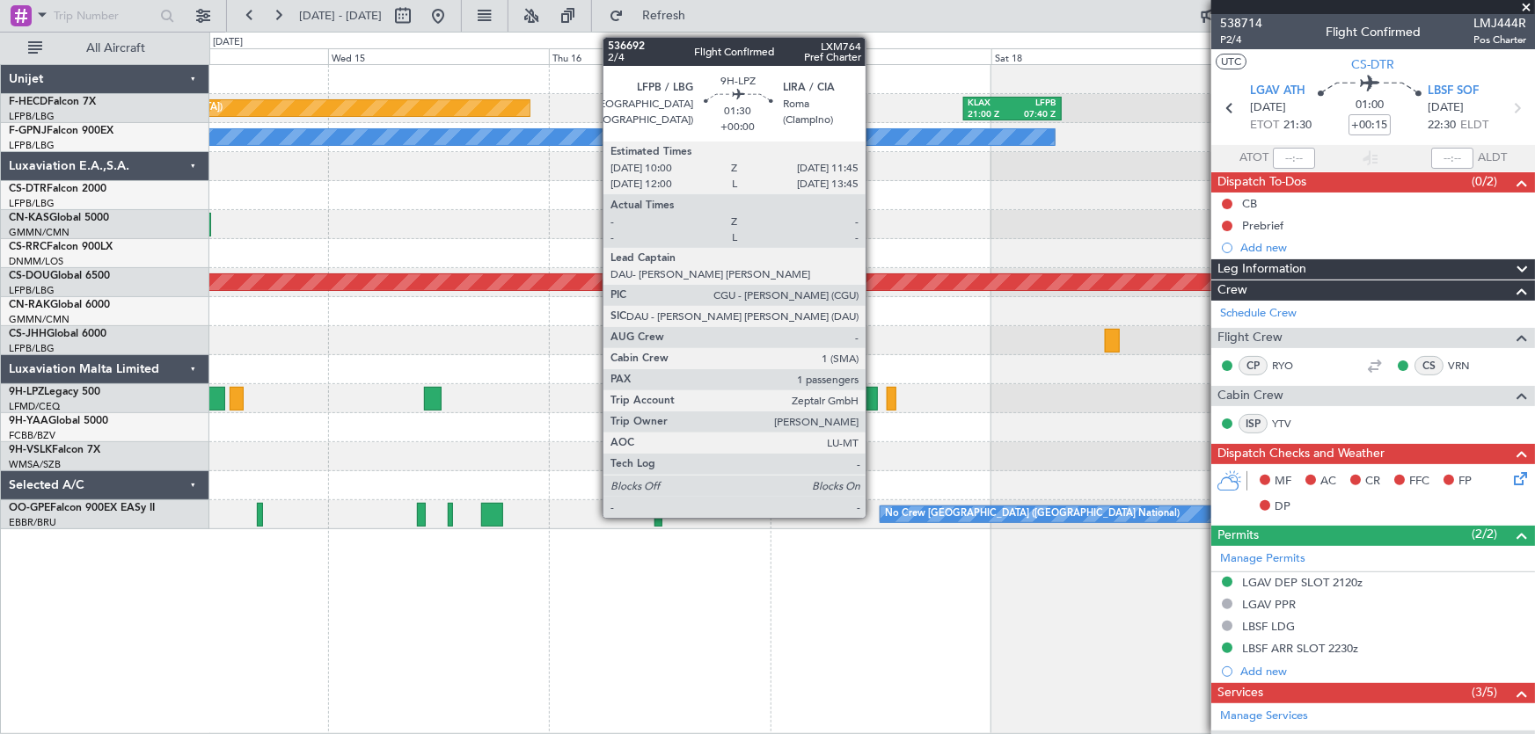
click at [873, 403] on div at bounding box center [869, 399] width 17 height 24
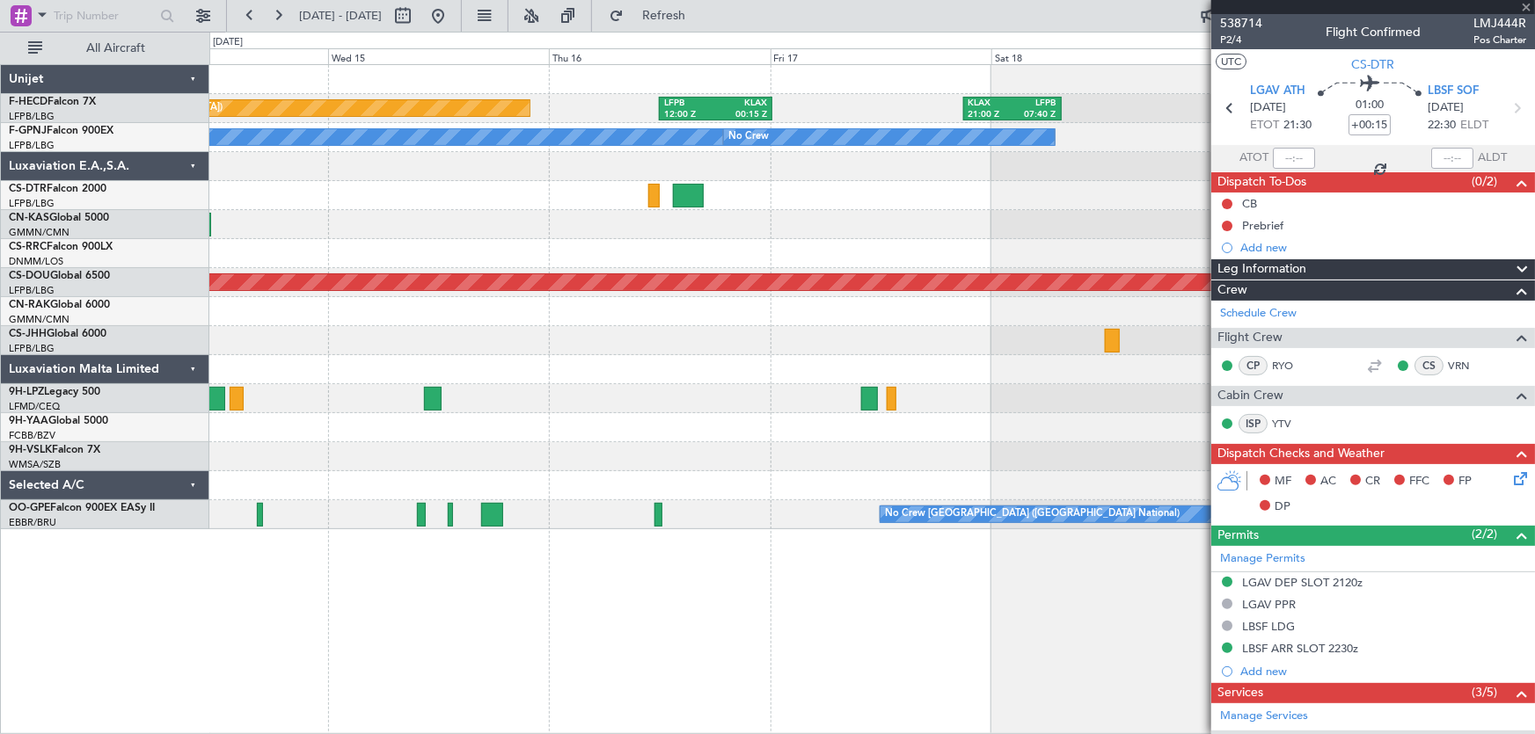
type input "1"
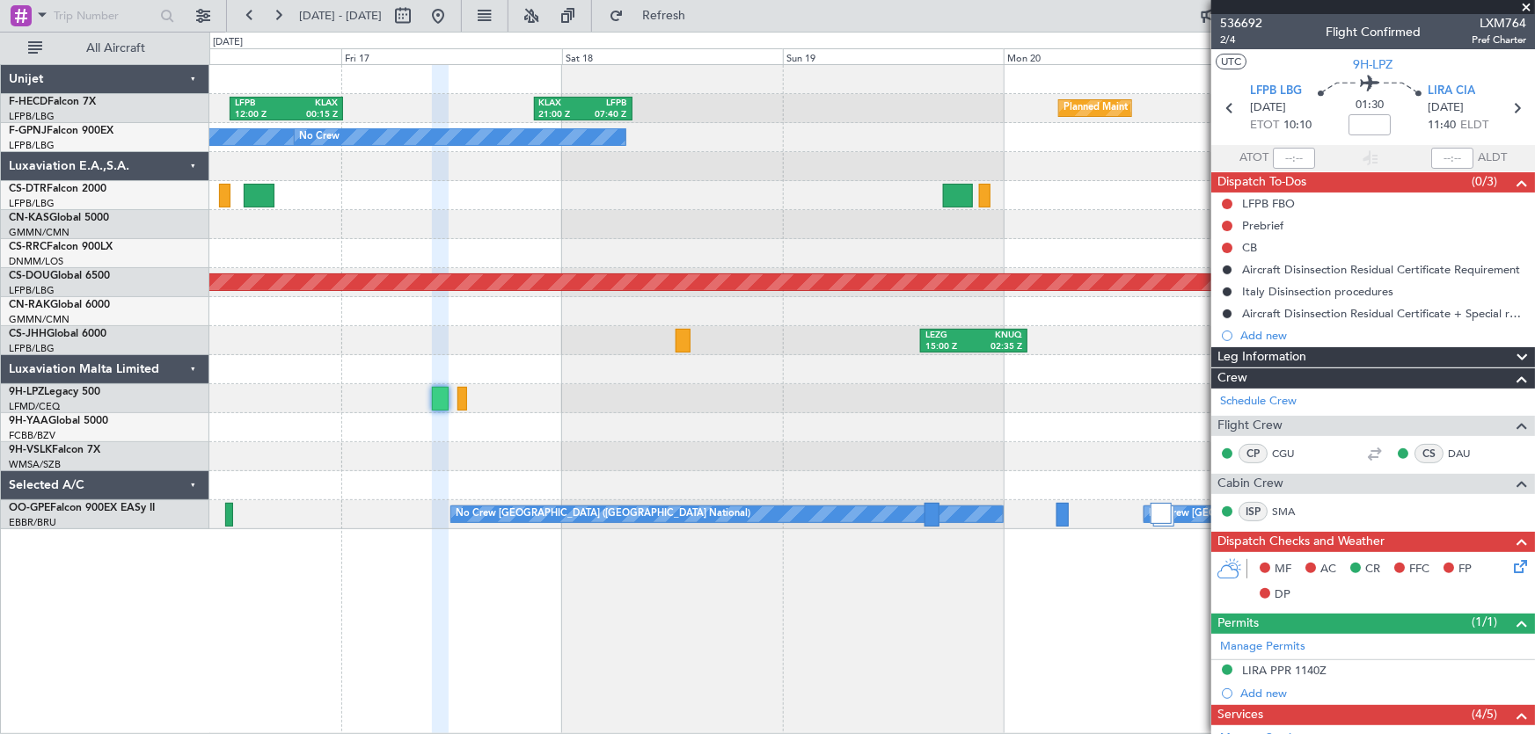
click at [610, 407] on div at bounding box center [872, 398] width 1326 height 29
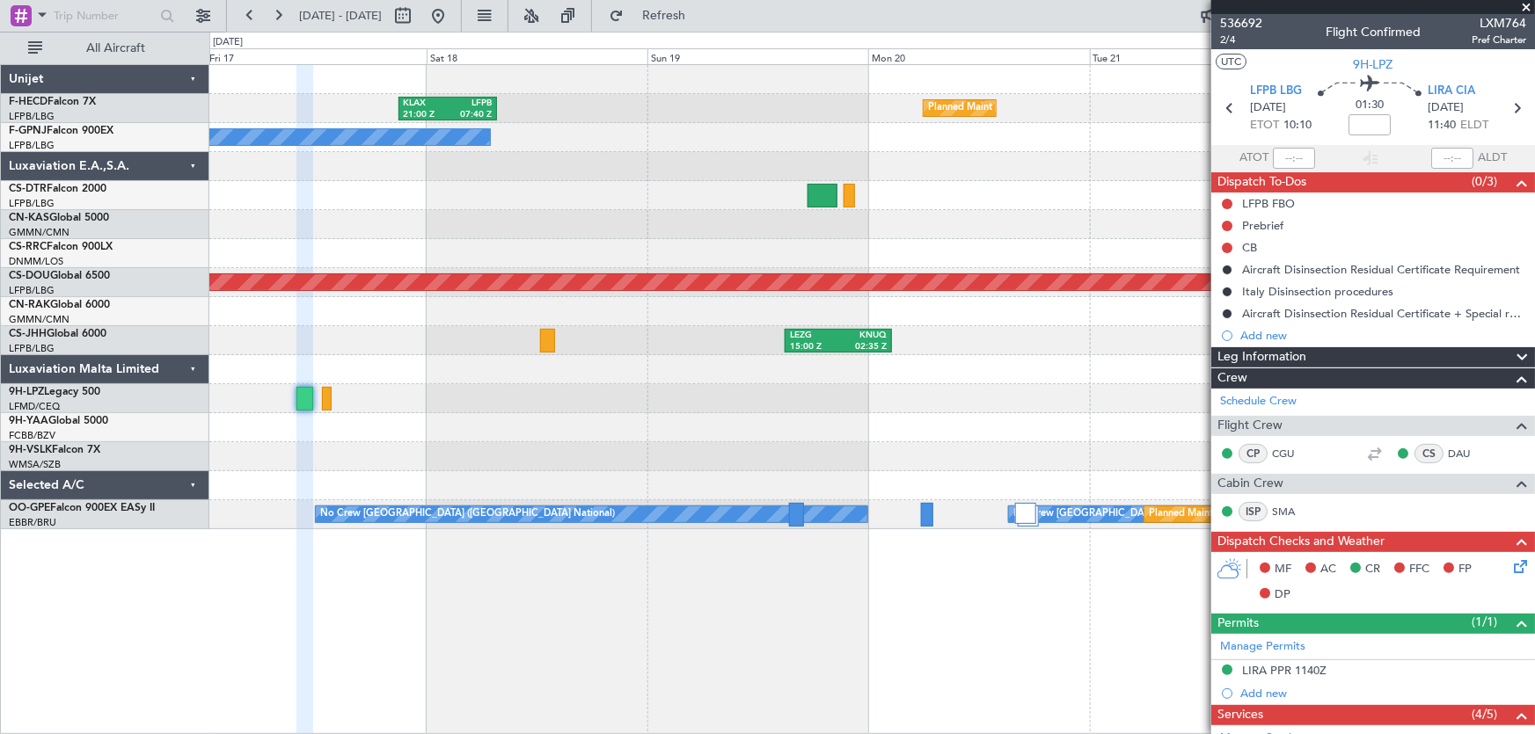
click at [427, 421] on div at bounding box center [872, 427] width 1326 height 29
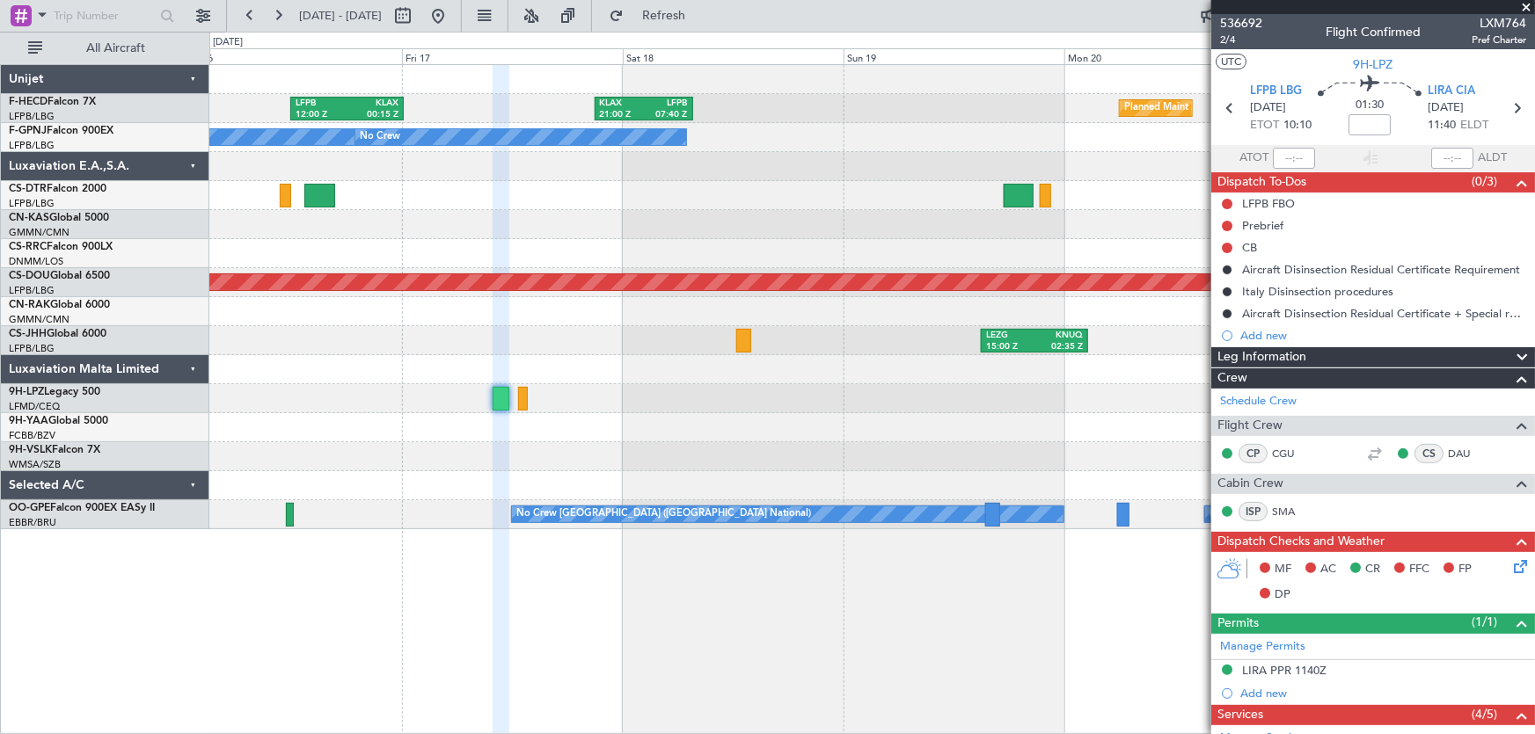
click at [821, 439] on div at bounding box center [872, 427] width 1326 height 29
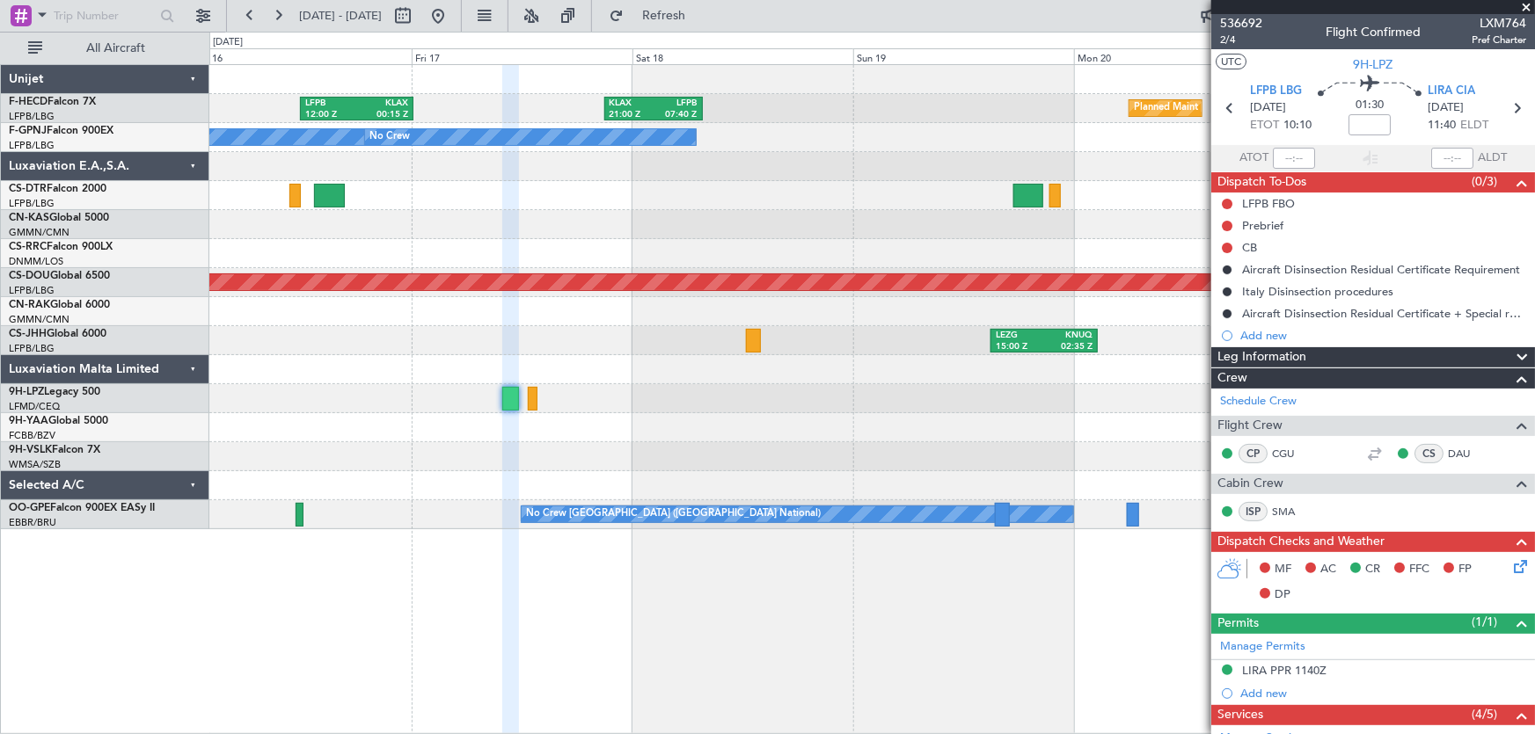
click at [800, 458] on div "Planned Maint [GEOGRAPHIC_DATA] ([GEOGRAPHIC_DATA]) KLAX 21:00 Z LFPB 07:40 Z L…" at bounding box center [872, 297] width 1326 height 464
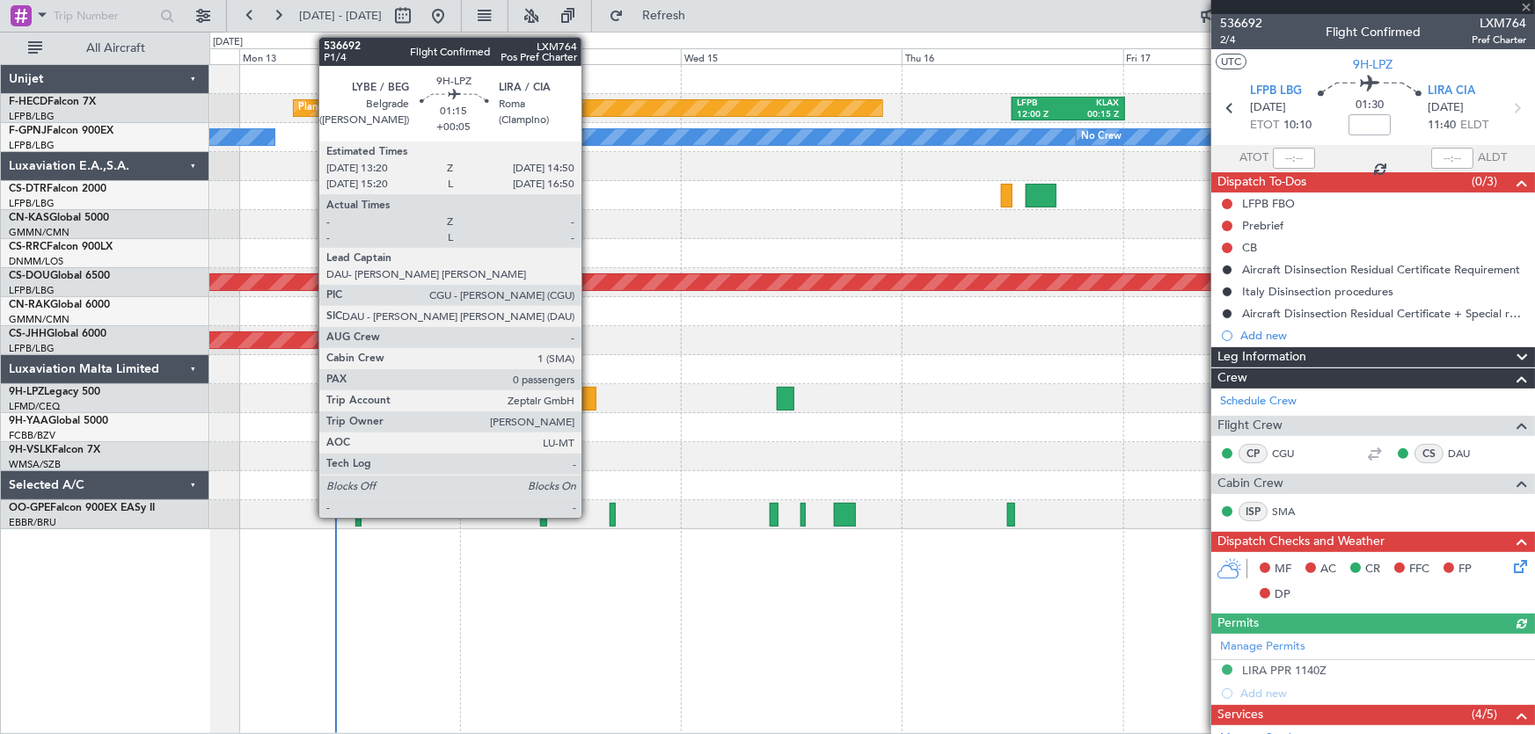
click at [589, 403] on div at bounding box center [589, 399] width 14 height 24
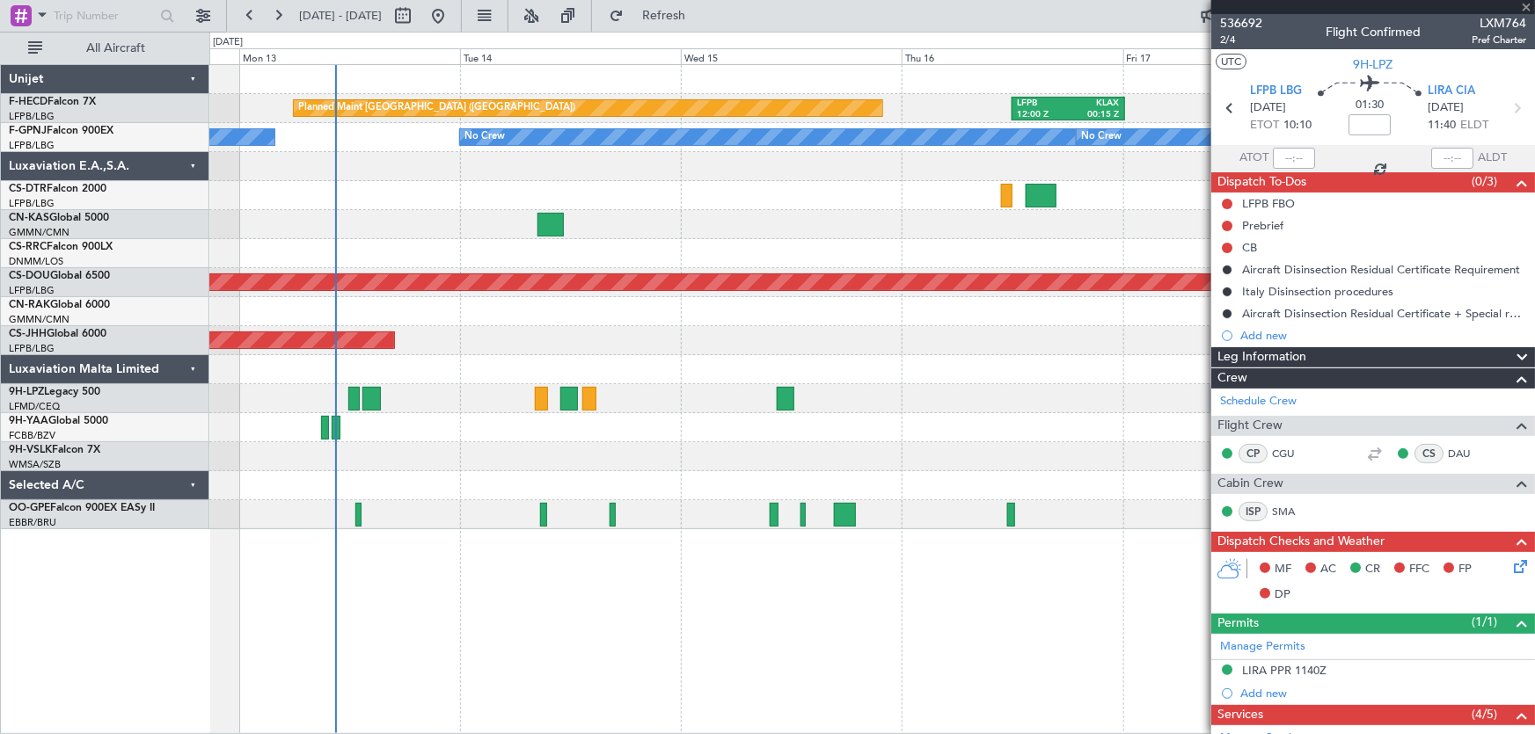
type input "+00:05"
type input "0"
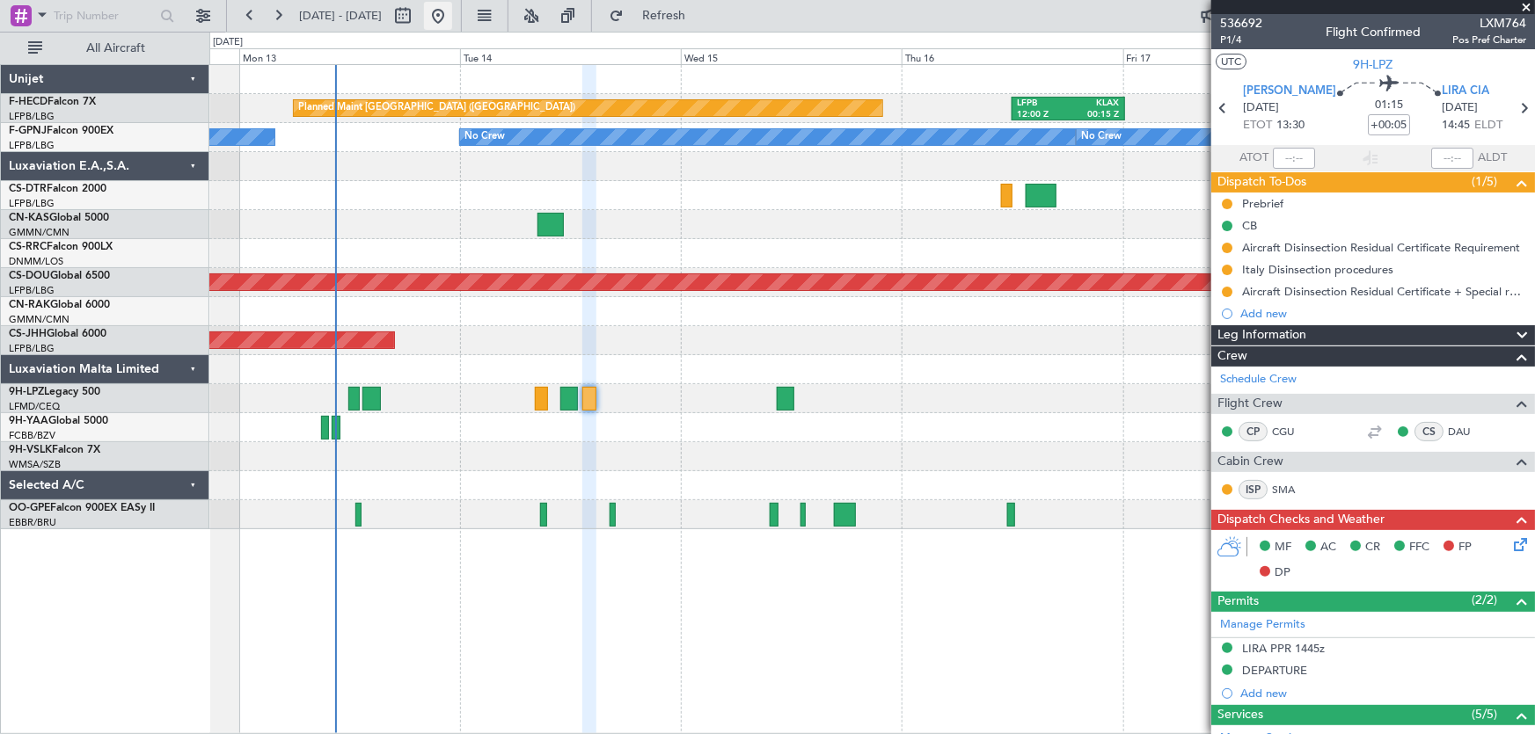
click at [452, 18] on button at bounding box center [438, 16] width 28 height 28
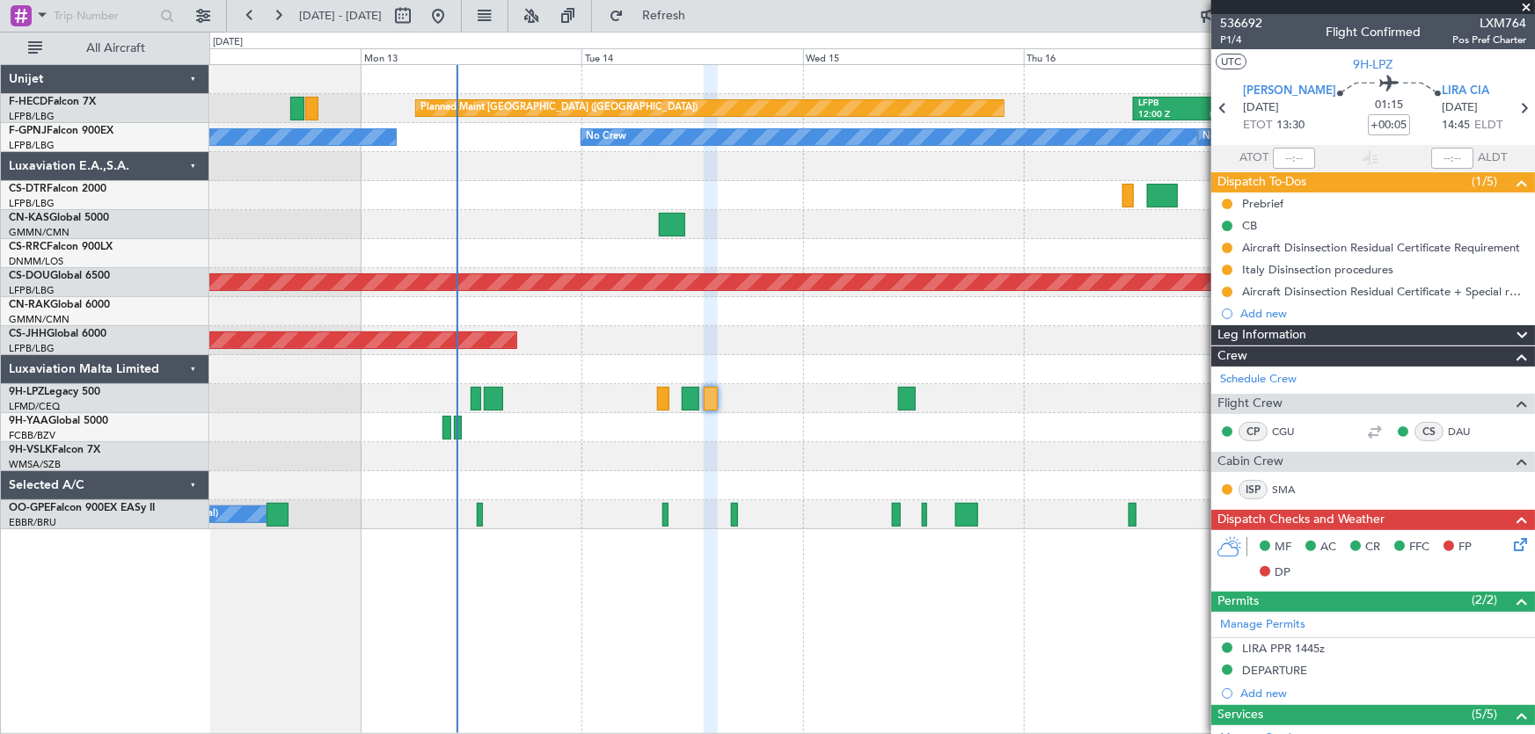
click at [394, 224] on div "Planned Maint [GEOGRAPHIC_DATA] ([GEOGRAPHIC_DATA]) LFPB 12:00 Z KLAX 00:15 Z K…" at bounding box center [872, 297] width 1326 height 464
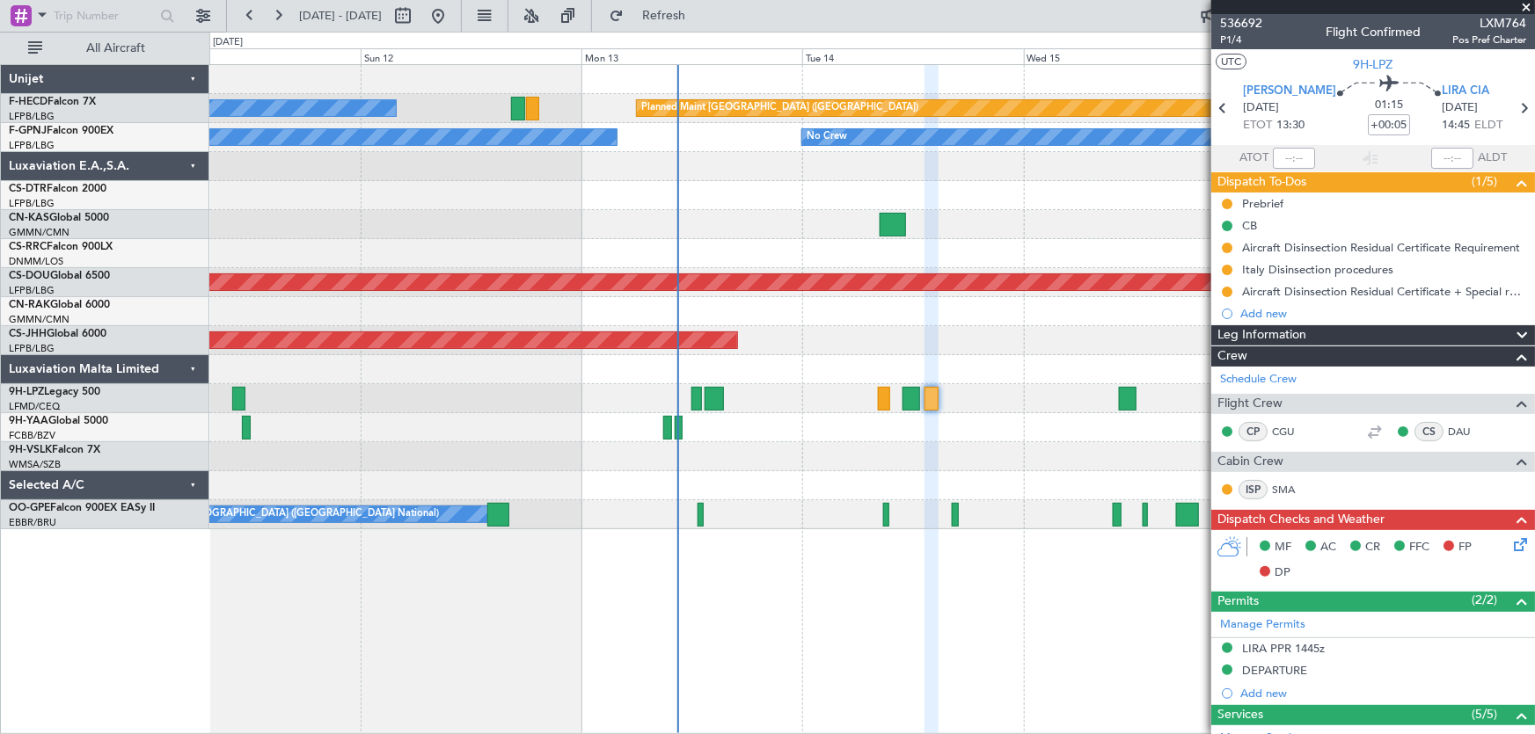
click at [800, 567] on div "Planned Maint [GEOGRAPHIC_DATA] ([GEOGRAPHIC_DATA]) LFPB 12:00 Z KLAX 00:15 Z N…" at bounding box center [872, 399] width 1326 height 670
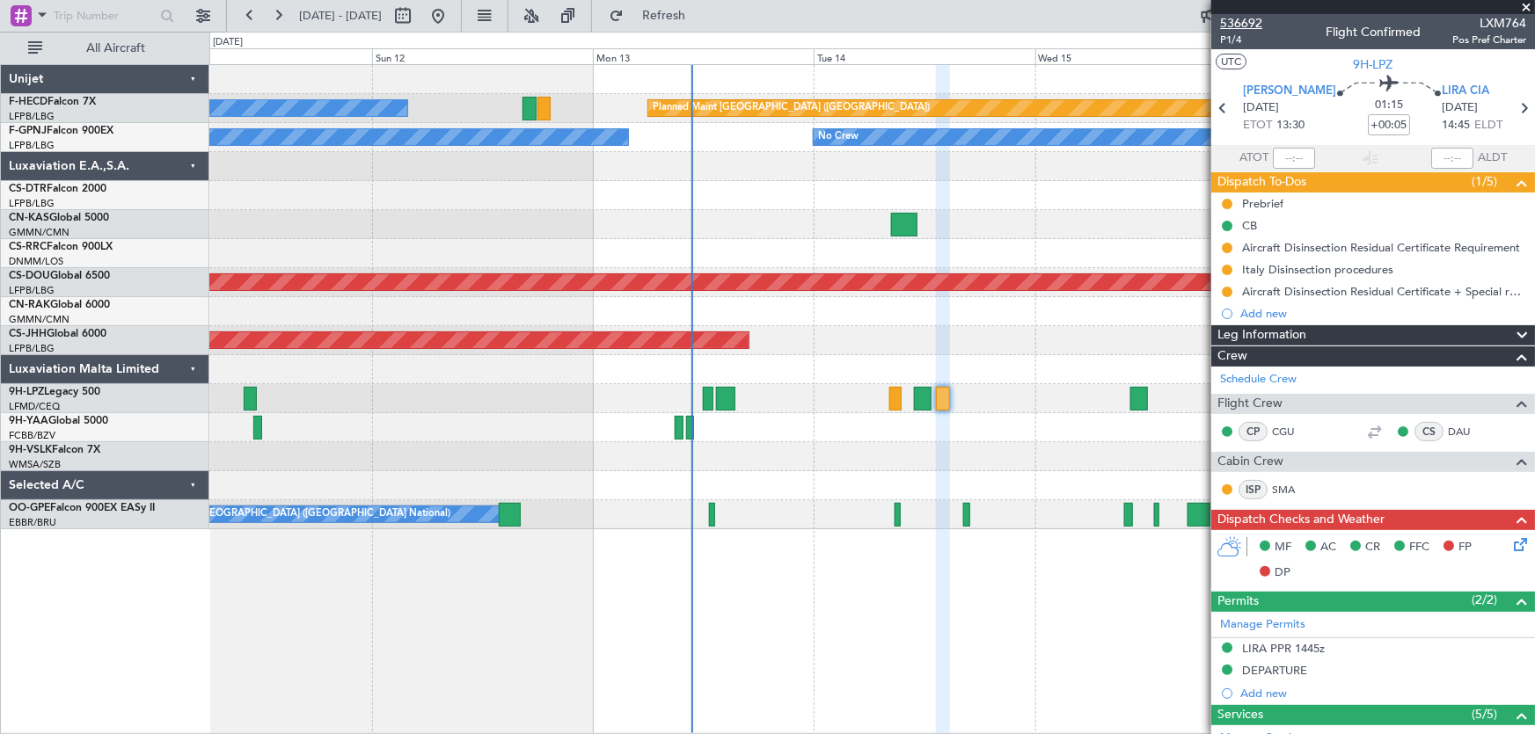
click at [1245, 24] on span "536692" at bounding box center [1241, 23] width 42 height 18
click at [452, 18] on button at bounding box center [438, 16] width 28 height 28
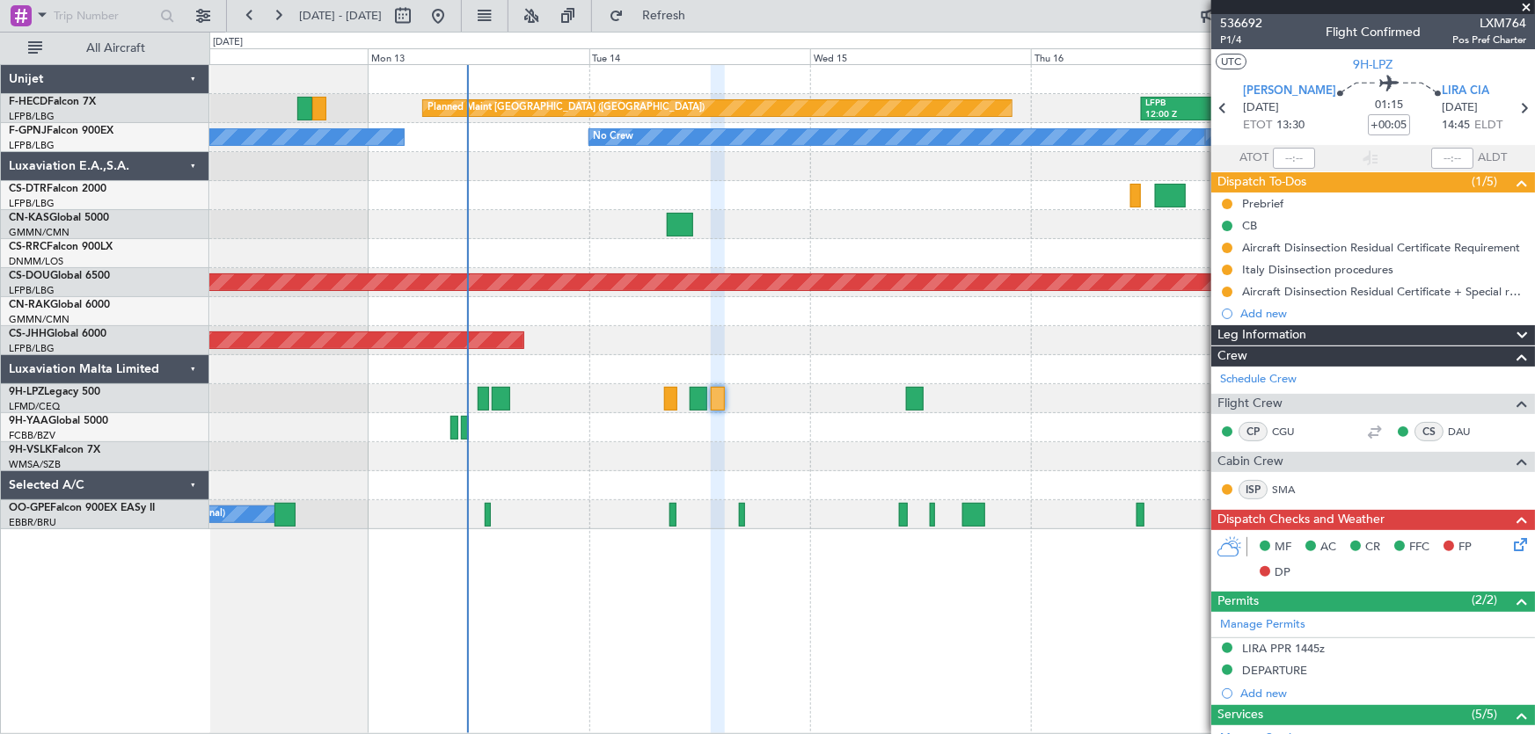
click at [948, 95] on div "Planned Maint [GEOGRAPHIC_DATA] ([GEOGRAPHIC_DATA]) LFPB 12:00 Z KLAX 00:15 Z K…" at bounding box center [872, 297] width 1326 height 464
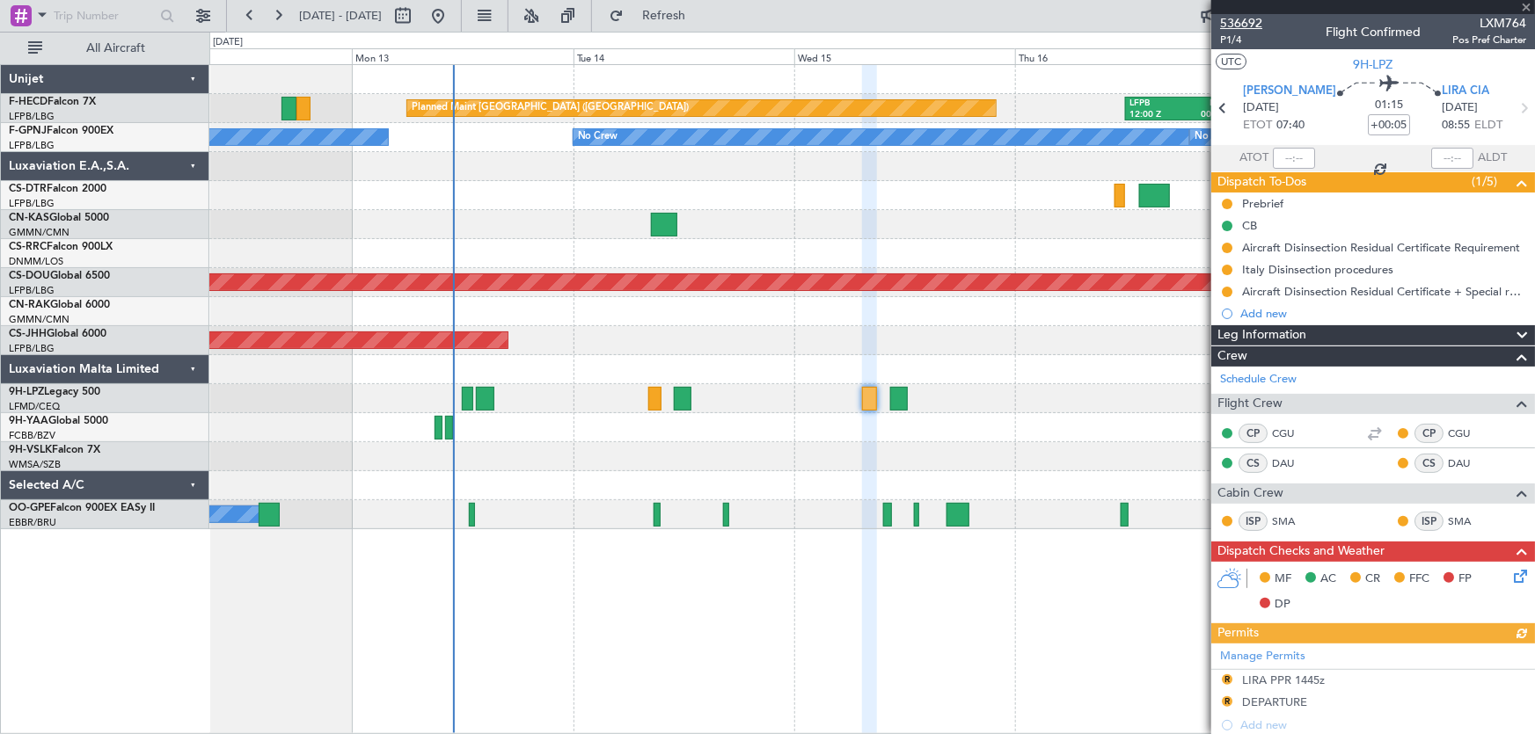
click at [1246, 21] on span "536692" at bounding box center [1241, 23] width 42 height 18
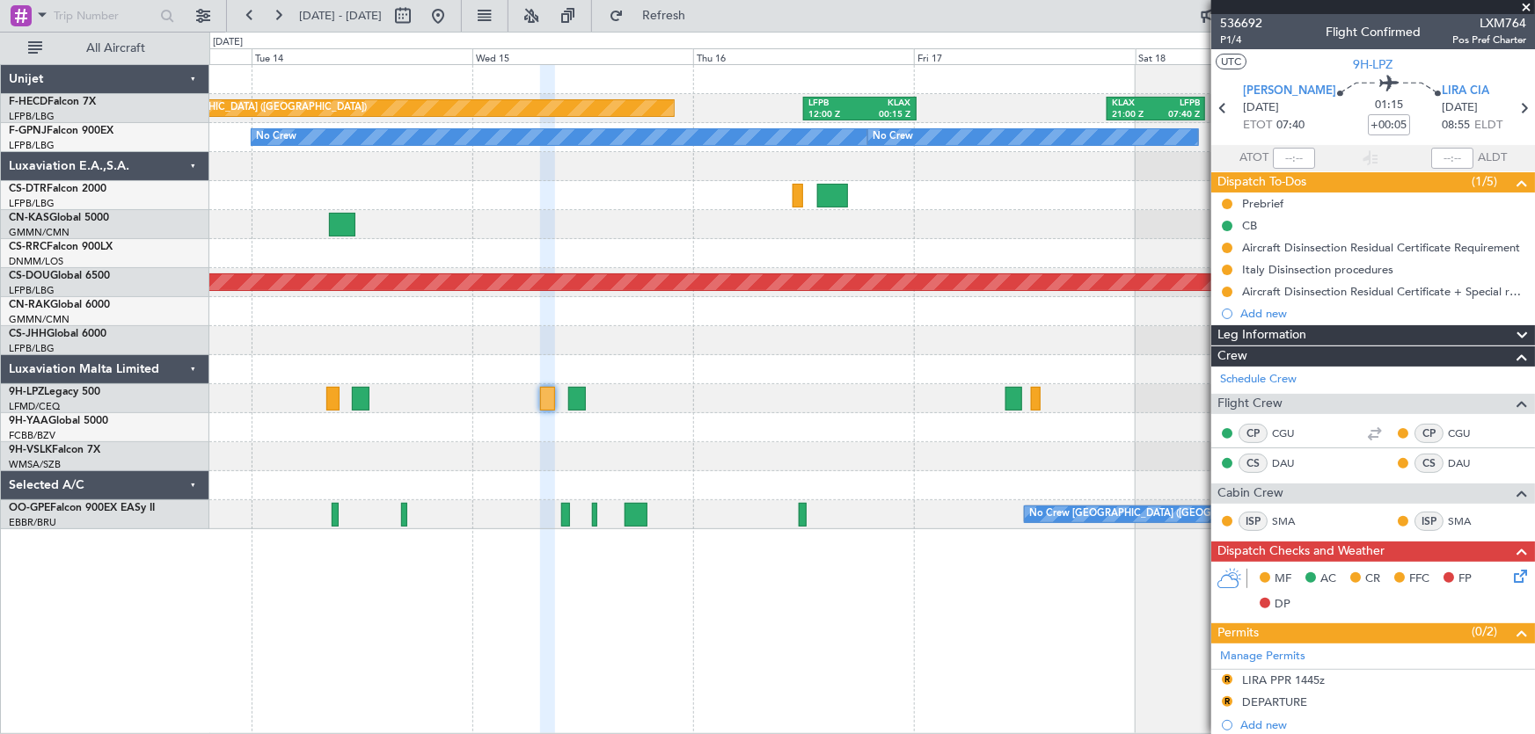
click at [580, 245] on div "Planned Maint [GEOGRAPHIC_DATA] ([GEOGRAPHIC_DATA]) LFPB 12:00 Z KLAX 00:15 Z K…" at bounding box center [872, 297] width 1326 height 464
